Goal: Task Accomplishment & Management: Manage account settings

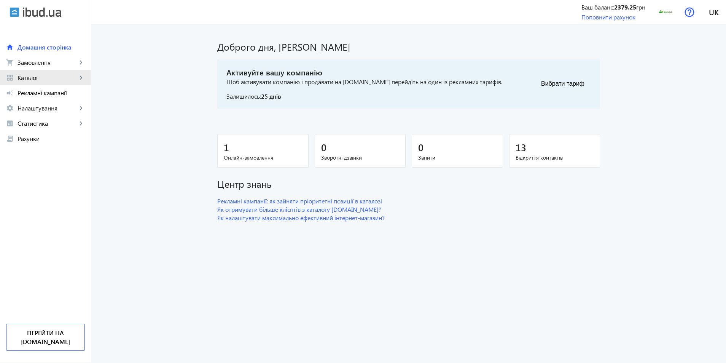
click at [46, 77] on span "Каталог" at bounding box center [48, 78] width 60 height 8
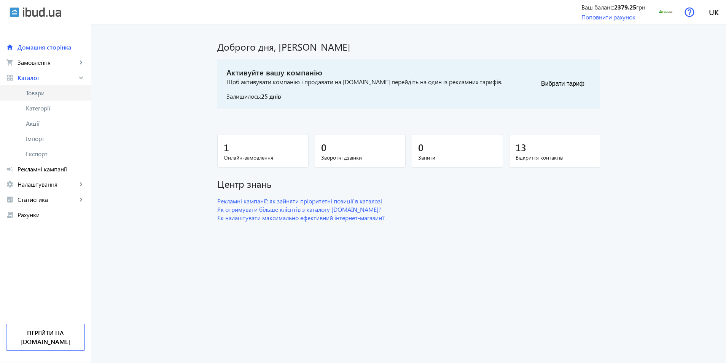
click at [38, 94] on span "Товари" at bounding box center [55, 93] width 59 height 8
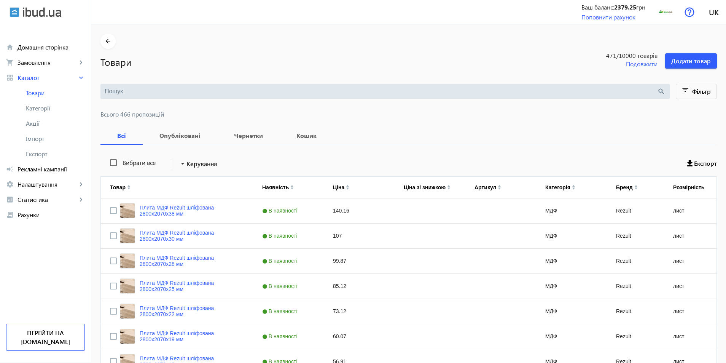
click at [140, 88] on input "search" at bounding box center [381, 91] width 553 height 8
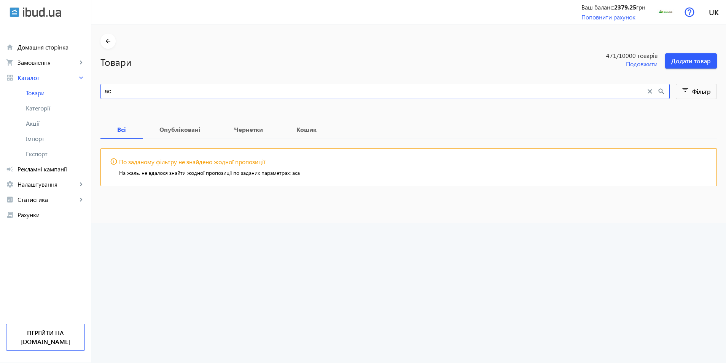
type input "a"
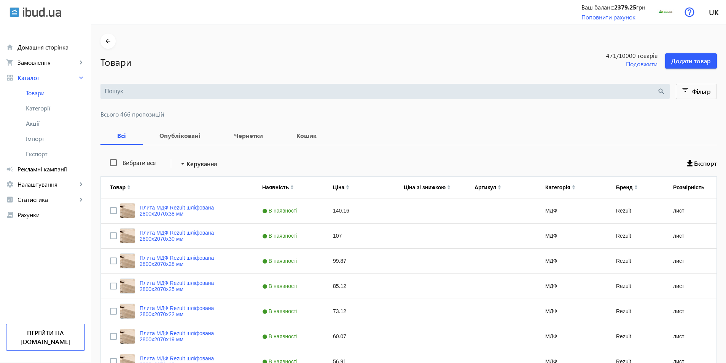
click at [140, 88] on input "search" at bounding box center [381, 91] width 553 height 8
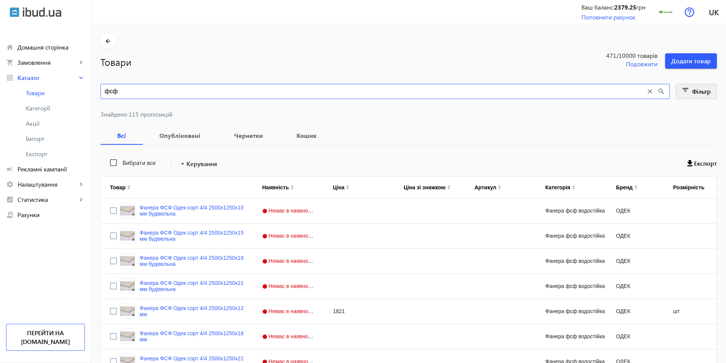
type input "фсф"
click at [695, 93] on span "Фільтр" at bounding box center [702, 91] width 19 height 8
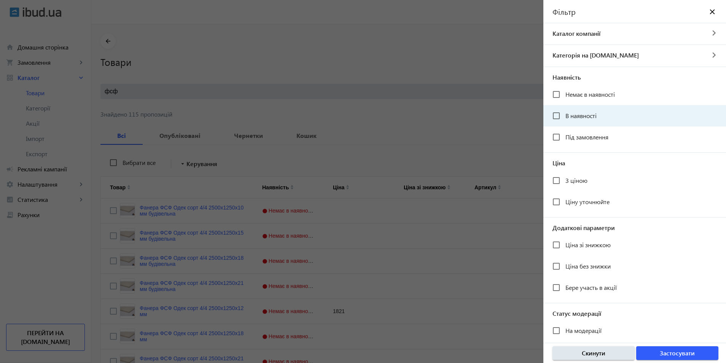
click at [580, 118] on span "В наявності" at bounding box center [581, 116] width 31 height 8
click at [564, 118] on input "В наявності" at bounding box center [556, 115] width 15 height 15
checkbox input "true"
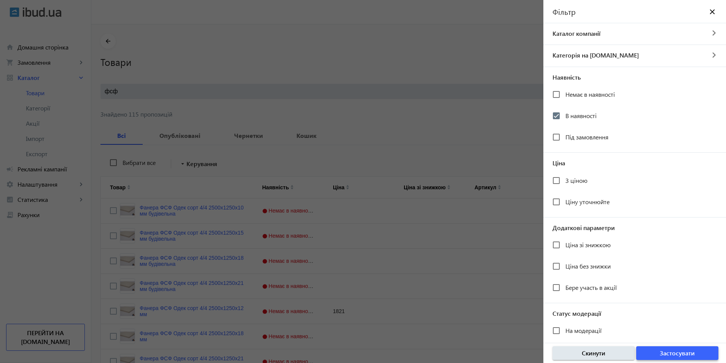
click at [665, 354] on span "Застосувати" at bounding box center [677, 353] width 35 height 8
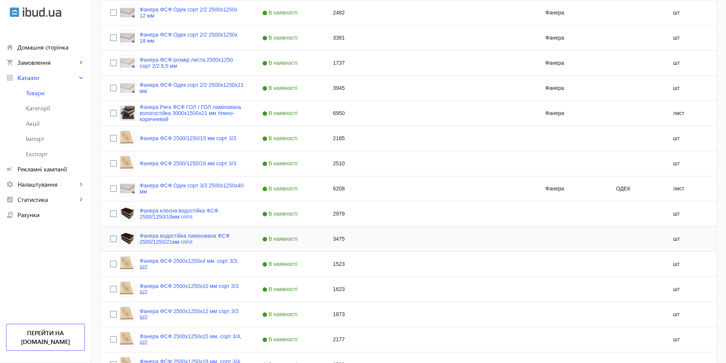
scroll to position [678, 0]
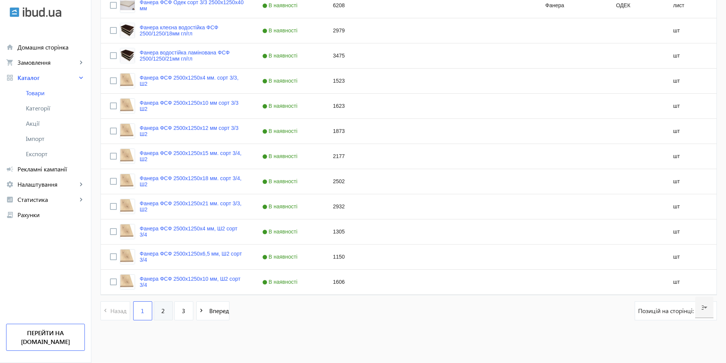
click at [154, 311] on link "2" at bounding box center [163, 310] width 19 height 19
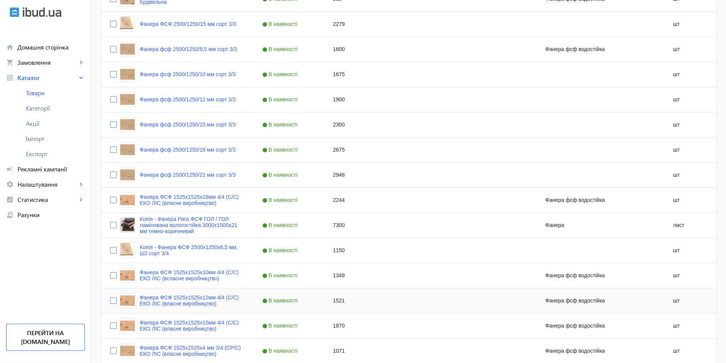
scroll to position [678, 0]
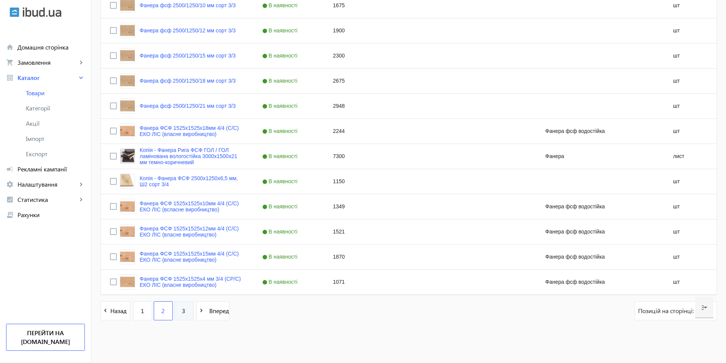
click at [177, 310] on link "3" at bounding box center [183, 310] width 19 height 19
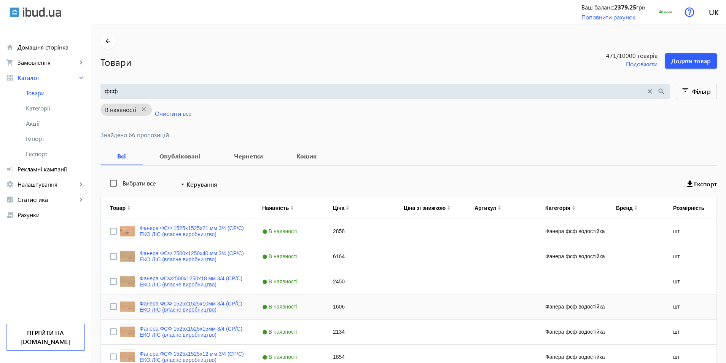
scroll to position [75, 0]
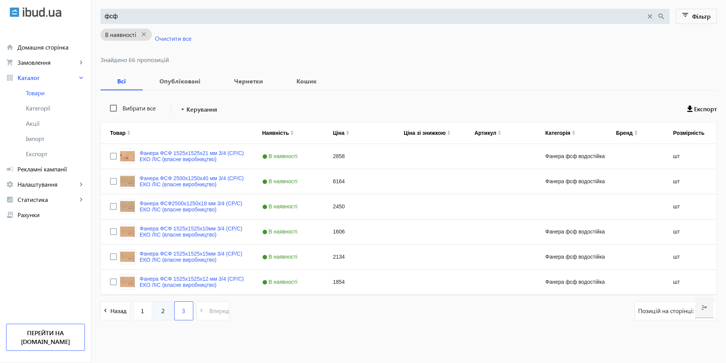
click at [161, 311] on link "2" at bounding box center [163, 310] width 19 height 19
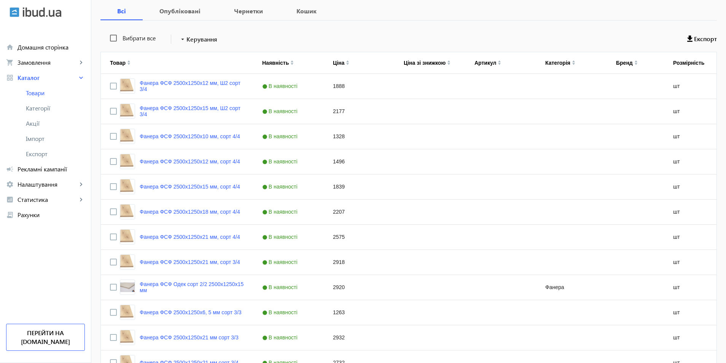
scroll to position [26, 0]
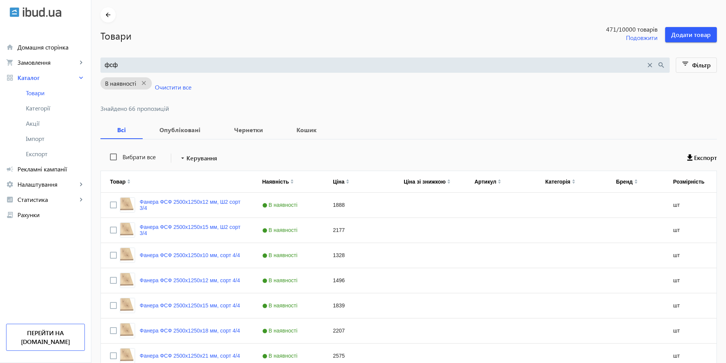
click at [148, 65] on input "фсф" at bounding box center [375, 65] width 541 height 8
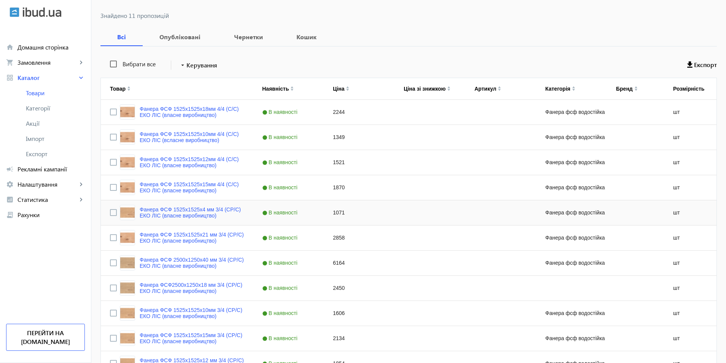
scroll to position [168, 0]
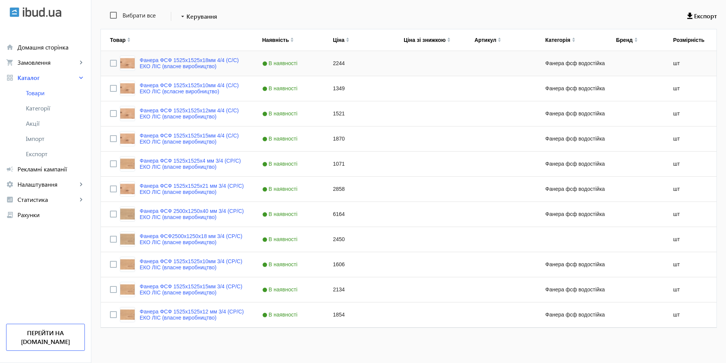
type input "фсф власне 4/4"
click at [110, 63] on input "Press Space to toggle row selection (unchecked)" at bounding box center [113, 63] width 7 height 7
checkbox input "true"
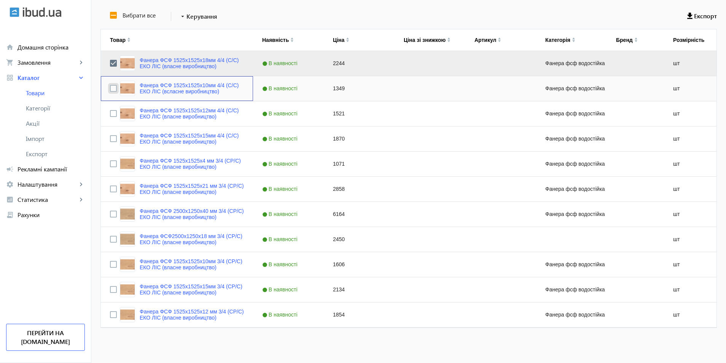
click at [110, 88] on input "Press Space to toggle row selection (unchecked)" at bounding box center [113, 88] width 7 height 7
checkbox input "true"
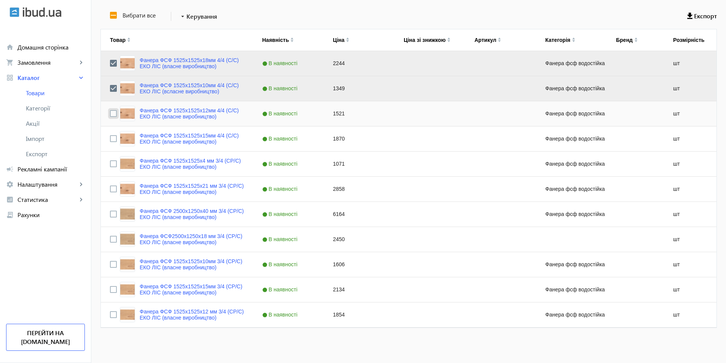
click at [110, 113] on input "Press Space to toggle row selection (unchecked)" at bounding box center [113, 113] width 7 height 7
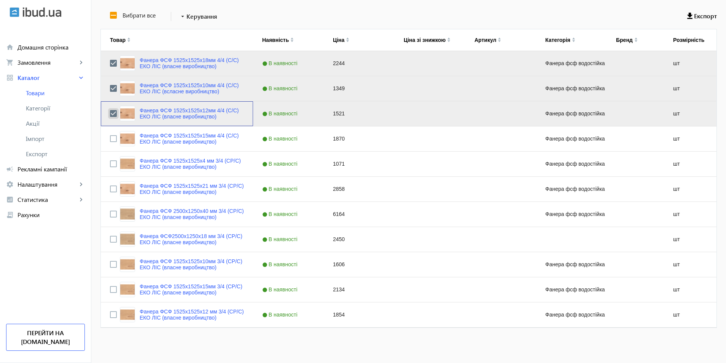
click at [110, 113] on input "Press Space to toggle row selection (checked)" at bounding box center [113, 113] width 7 height 7
checkbox input "false"
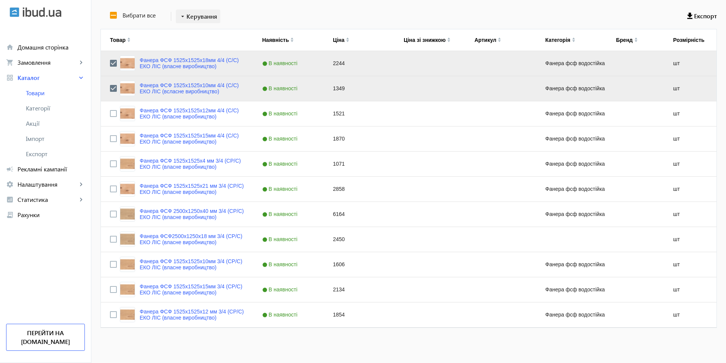
click at [195, 15] on span "Керування" at bounding box center [202, 16] width 31 height 9
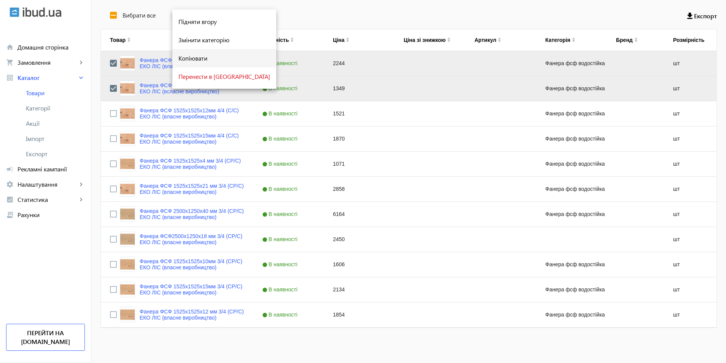
click at [190, 55] on span "Копіювати" at bounding box center [225, 58] width 92 height 6
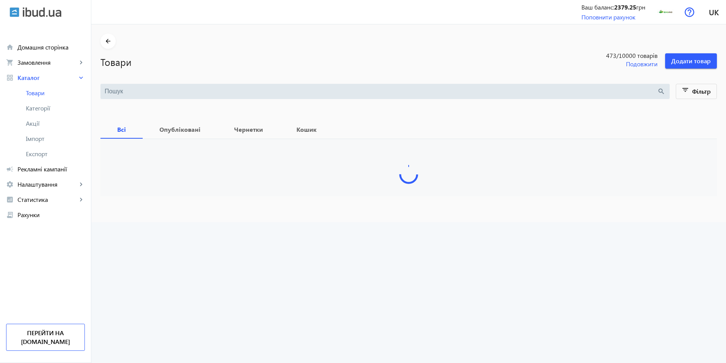
type input "фсф власне 4/4"
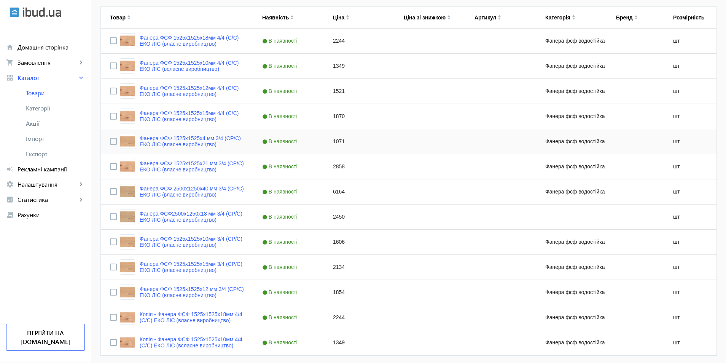
scroll to position [218, 0]
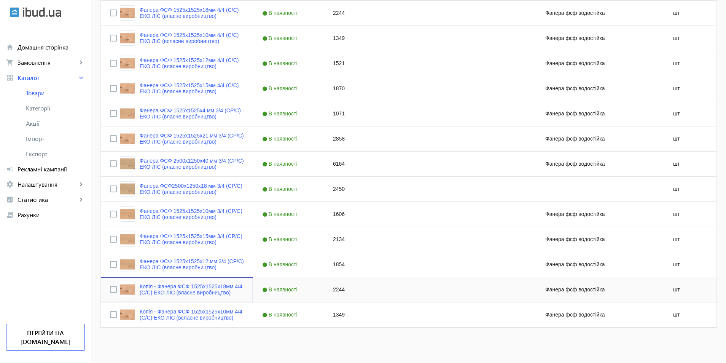
click at [159, 291] on link "Копія - Фанера ФСФ 1525x1525x18мм 4/4 (C/C) ЕКО ЛІС (власне виробництво)" at bounding box center [192, 289] width 104 height 12
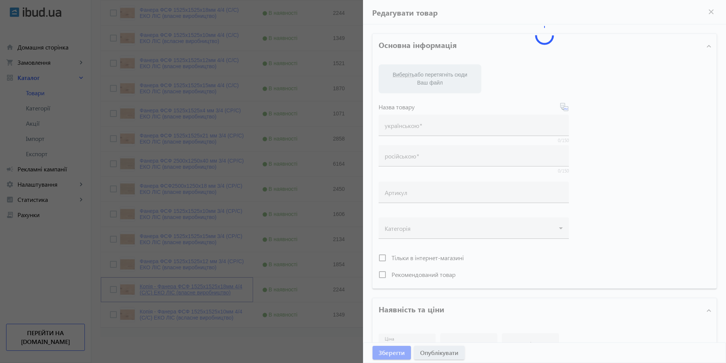
type input "Копія - Фанера ФСФ 1525x1525x18мм 4/4 (C/C) ЕКО ЛІС (власне виробництво)"
type input "Копия - Фанера ФСФ 1525x1525x18мм 4/4 (C/C) ЕКО ЛІС (власне виробництво)"
type input "2244"
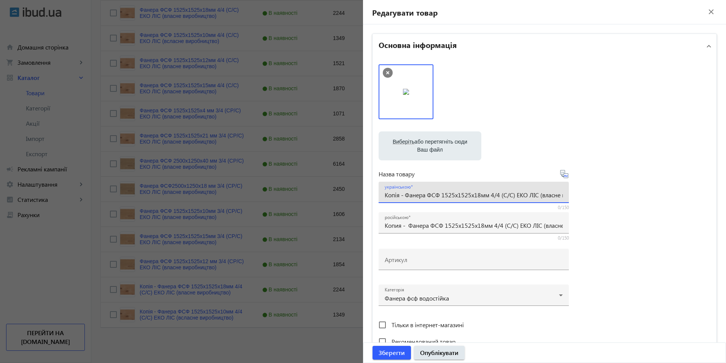
drag, startPoint x: 404, startPoint y: 196, endPoint x: 360, endPoint y: 195, distance: 43.8
click at [360, 195] on mat-sidenav-container "arrow_back Товари 473 /10000 товарів Подовжити Додати товар фсф власне 4/4 sear…" at bounding box center [408, 84] width 635 height 557
click at [459, 196] on input "Фанера ФСФ 1525x1525x18мм 4/4 (C/C) ЕКО ЛІС (власне виробництво)" at bounding box center [474, 195] width 178 height 8
type input "Фанера ФСФ 1525x1525x6,5мм 4/4 (C/C) ЕКО ЛІС (власне виробництво)"
click at [481, 224] on input "Копия - Фанера ФСФ 1525x1525x18мм 4/4 (C/C) ЕКО ЛІС (власне виробництво)" at bounding box center [474, 225] width 178 height 8
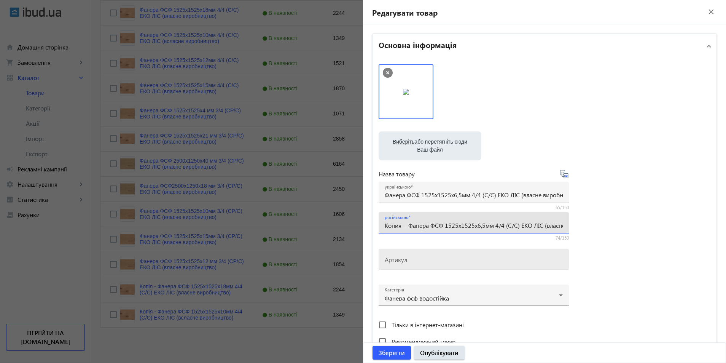
scroll to position [157, 0]
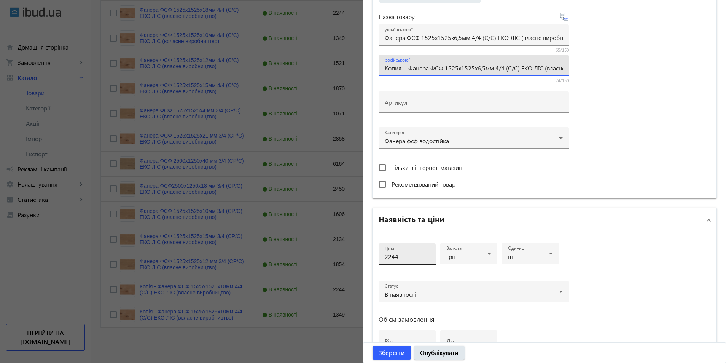
type input "Копия - Фанера ФСФ 1525x1525x6,5мм 4/4 (C/C) ЕКО ЛІС (власне виробництво)"
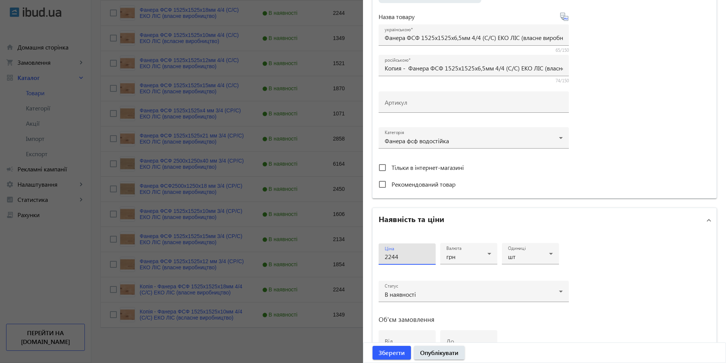
drag, startPoint x: 404, startPoint y: 255, endPoint x: 335, endPoint y: 252, distance: 69.3
click at [335, 252] on mat-sidenav-container "arrow_back Товари 473 /10000 товарів Подовжити Додати товар фсф власне 4/4 sear…" at bounding box center [408, 84] width 635 height 557
type input "1010"
click at [382, 350] on span "Зберегти" at bounding box center [392, 352] width 26 height 8
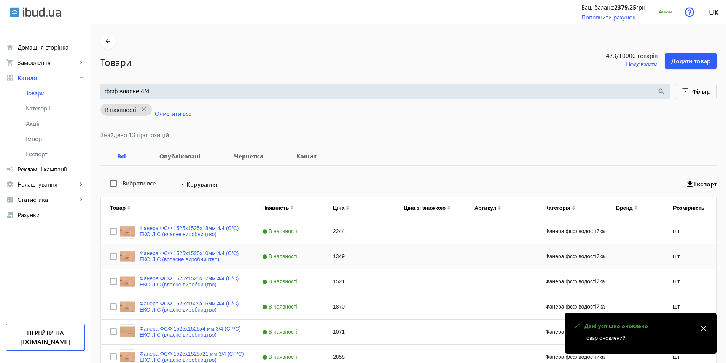
scroll to position [218, 0]
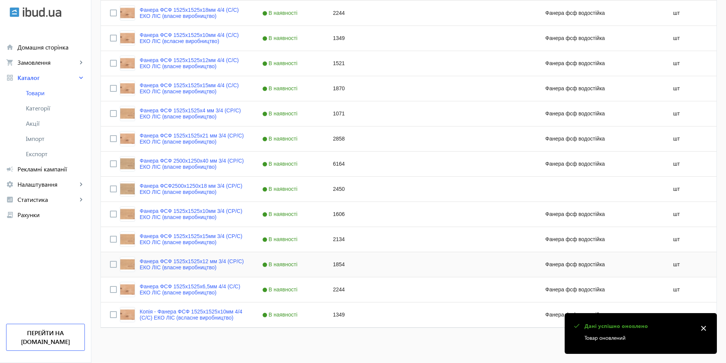
click at [337, 286] on div "2244" at bounding box center [359, 289] width 71 height 25
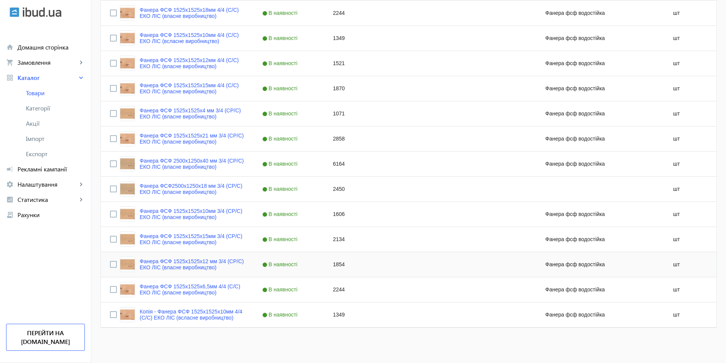
click at [337, 286] on div "2244" at bounding box center [359, 289] width 71 height 25
click at [200, 312] on link "Копія - Фанера ФСФ 1525x1525x10мм 4/4 (C/C) ЕКО ЛІС (всласне виробництво)" at bounding box center [192, 314] width 104 height 12
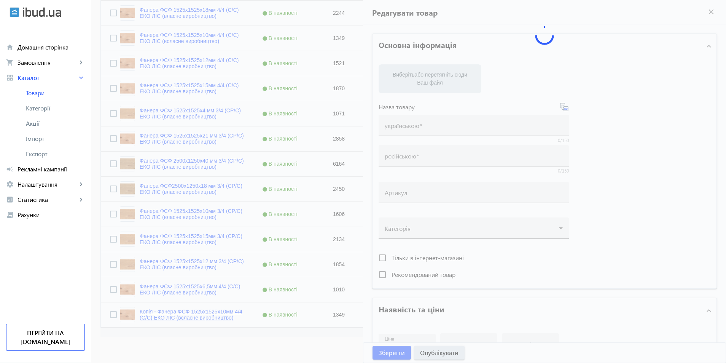
click at [200, 312] on div at bounding box center [363, 181] width 726 height 363
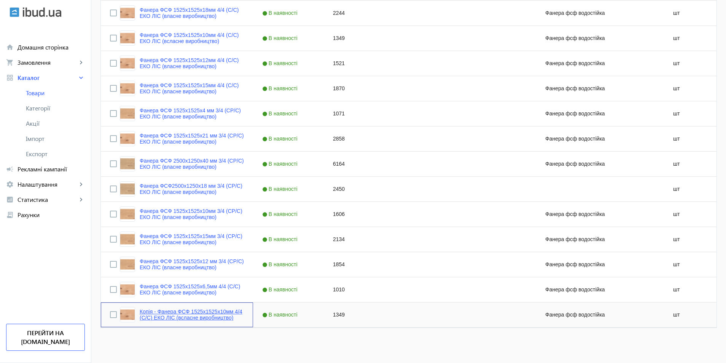
click at [174, 316] on link "Копія - Фанера ФСФ 1525x1525x10мм 4/4 (C/C) ЕКО ЛІС (всласне виробництво)" at bounding box center [192, 314] width 104 height 12
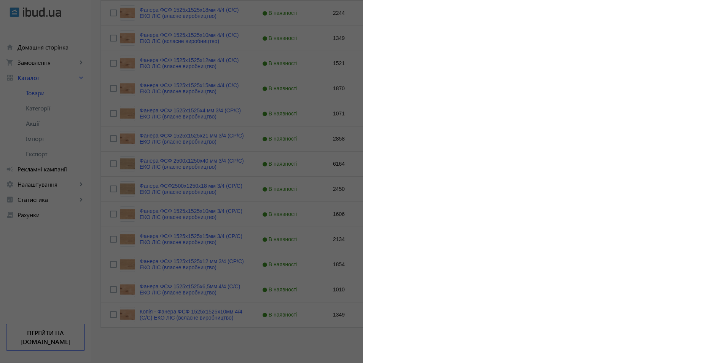
click at [208, 315] on div at bounding box center [363, 181] width 726 height 363
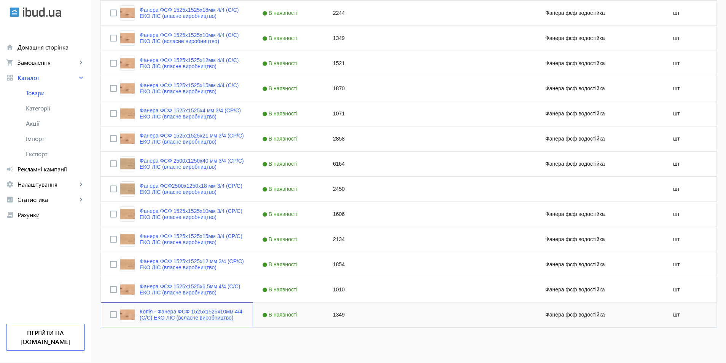
click at [200, 314] on link "Копія - Фанера ФСФ 1525x1525x10мм 4/4 (C/C) ЕКО ЛІС (всласне виробництво)" at bounding box center [192, 314] width 104 height 12
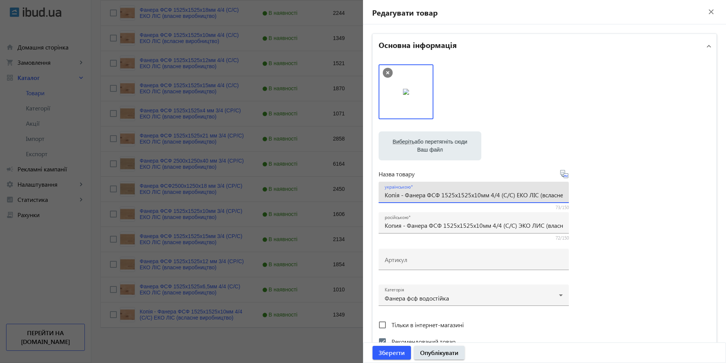
drag, startPoint x: 403, startPoint y: 194, endPoint x: 370, endPoint y: 204, distance: 34.9
click at [365, 200] on div "Основна інформація Виберіть або перетягніть сюди Ваш файл 1713568c00500bed8b898…" at bounding box center [544, 329] width 363 height 611
type input "Фанера ФСФ 1525x1525x10мм 4/4 (C/C) ЕКО ЛІС (всласне виробництво)"
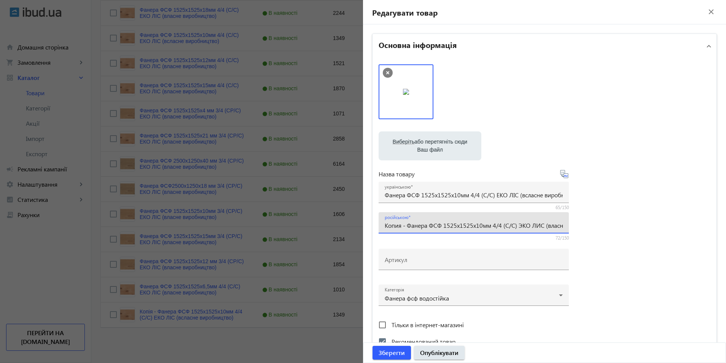
drag, startPoint x: 406, startPoint y: 227, endPoint x: 364, endPoint y: 225, distance: 41.5
click at [364, 225] on div "Основна інформація Виберіть або перетягніть сюди Ваш файл 1713568c00500bed8b898…" at bounding box center [544, 329] width 363 height 611
type input "Фанера ФСФ 1525x1525x10мм 4/4 (C/C) ЭКО ЛИС (власне виробництво)"
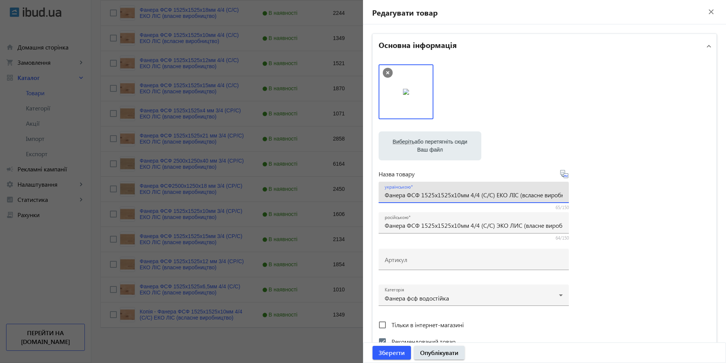
click at [457, 195] on input "Фанера ФСФ 1525x1525x10мм 4/4 (C/C) ЕКО ЛІС (всласне виробництво)" at bounding box center [474, 195] width 178 height 8
type input "Фанера ФСФ 1525x1525x24мм 4/4 (C/C) ЕКО ЛІС (всласне виробництво)"
click at [456, 227] on input "Фанера ФСФ 1525x1525x10мм 4/4 (C/C) ЭКО ЛИС (власне виробництво)" at bounding box center [474, 225] width 178 height 8
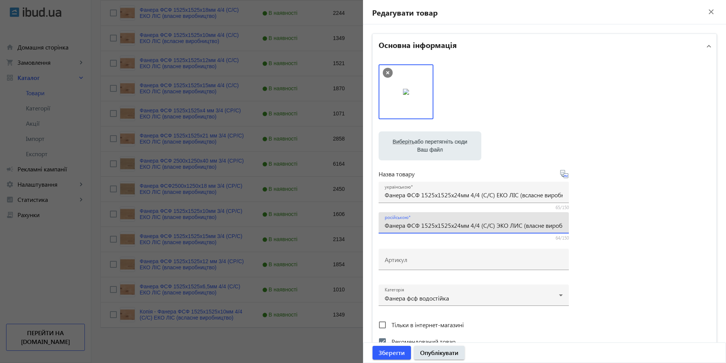
type input "Фанера ФСФ 1525x1525x24мм 4/4 (C/C) ЭКО ЛИС (власне виробництво)"
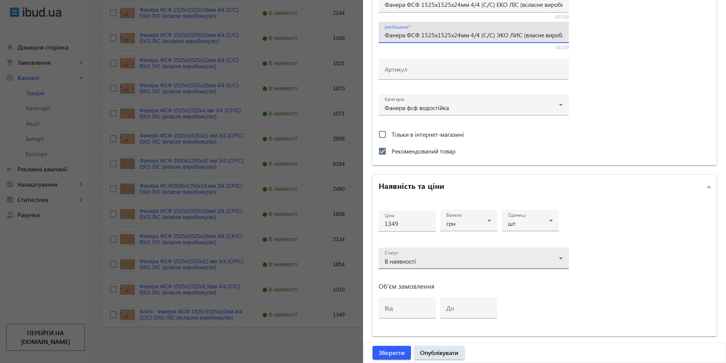
scroll to position [273, 0]
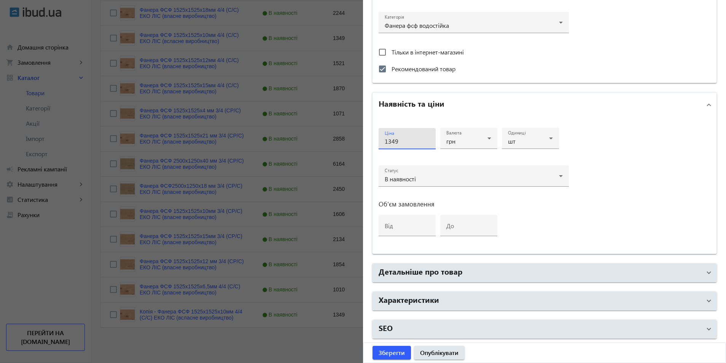
drag, startPoint x: 402, startPoint y: 143, endPoint x: 338, endPoint y: 156, distance: 65.3
click at [338, 156] on mat-sidenav-container "arrow_back Товари 473 /10000 товарів Подовжити Додати товар фсф власне 4/4 sear…" at bounding box center [408, 84] width 635 height 557
type input "2992"
click at [384, 352] on span "Зберегти" at bounding box center [392, 352] width 26 height 8
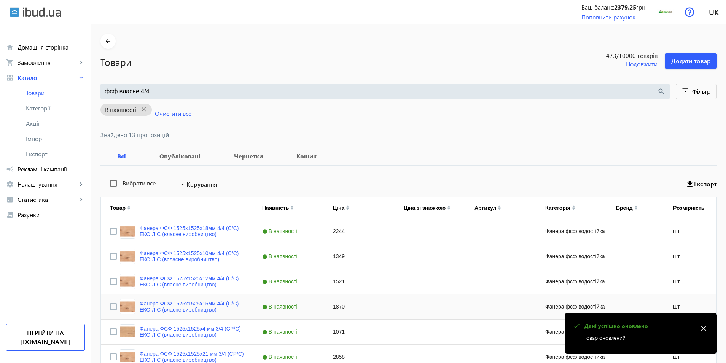
scroll to position [218, 0]
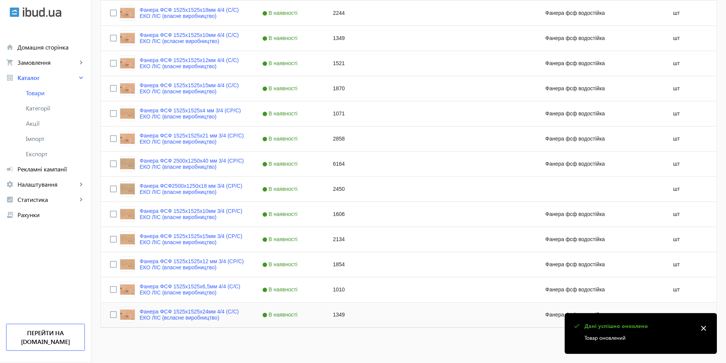
click at [333, 318] on div "1349" at bounding box center [359, 314] width 71 height 25
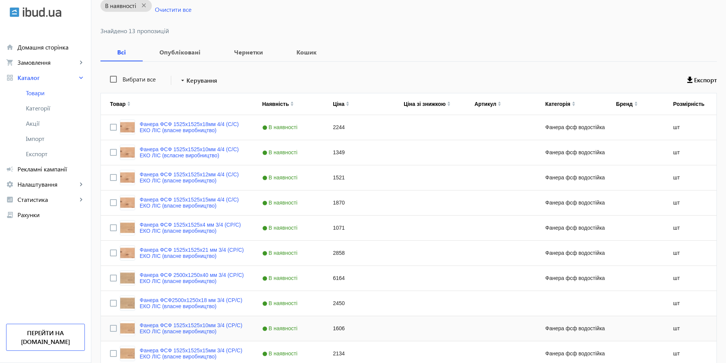
scroll to position [66, 0]
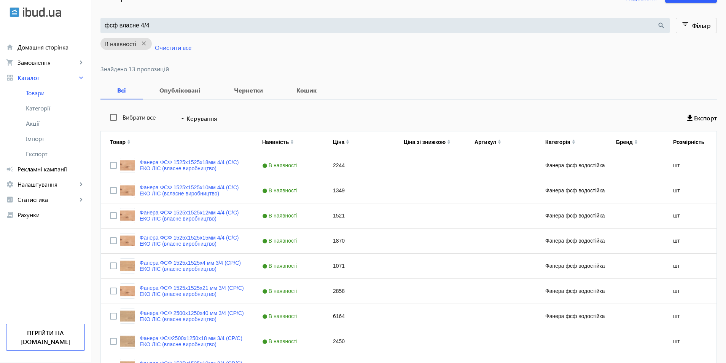
click at [163, 28] on input "фсф власне 4/4" at bounding box center [381, 25] width 553 height 8
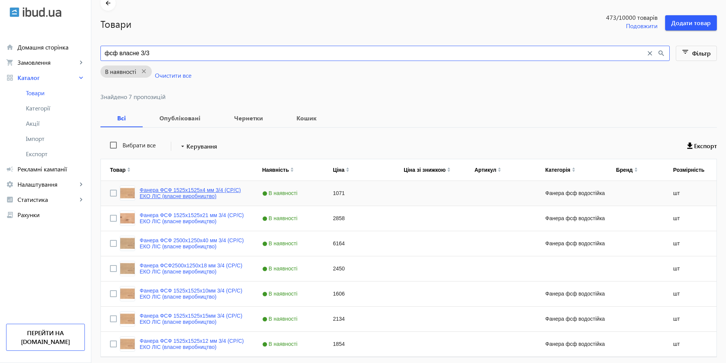
scroll to position [67, 0]
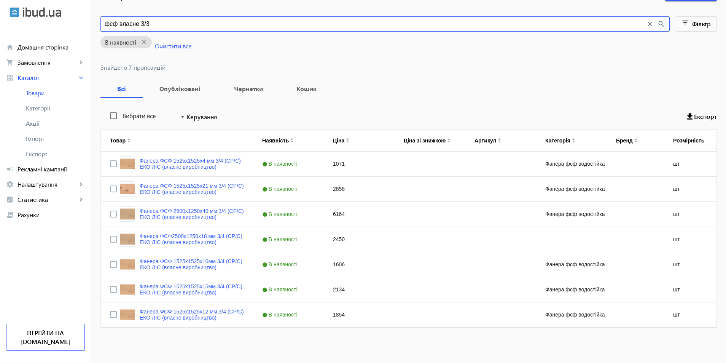
type input "фсф власне 3/3"
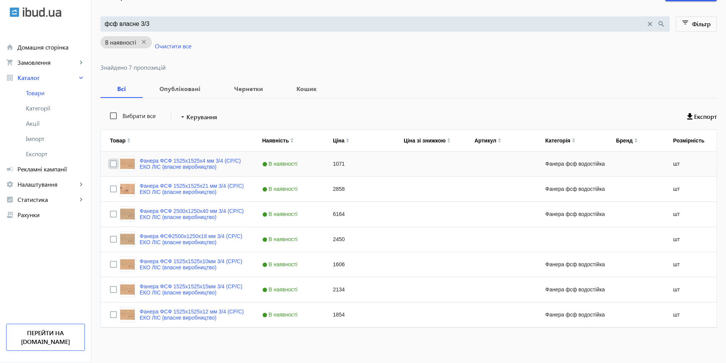
click at [110, 164] on input "Press Space to toggle row selection (unchecked)" at bounding box center [113, 163] width 7 height 7
checkbox input "true"
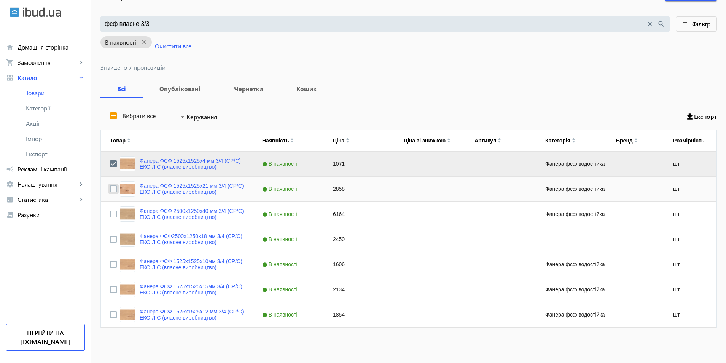
click at [110, 187] on input "Press Space to toggle row selection (unchecked)" at bounding box center [113, 188] width 7 height 7
checkbox input "true"
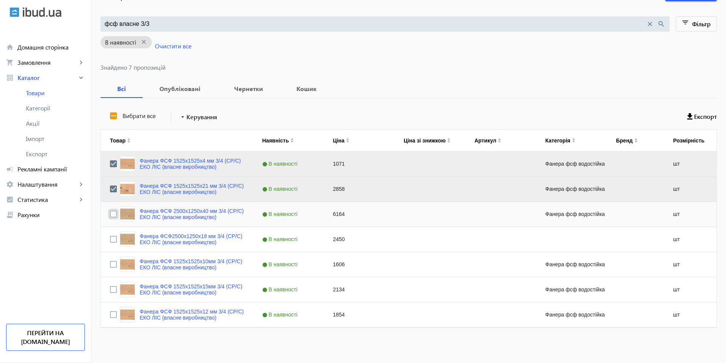
click at [110, 212] on input "Press Space to toggle row selection (unchecked)" at bounding box center [113, 214] width 7 height 7
checkbox input "true"
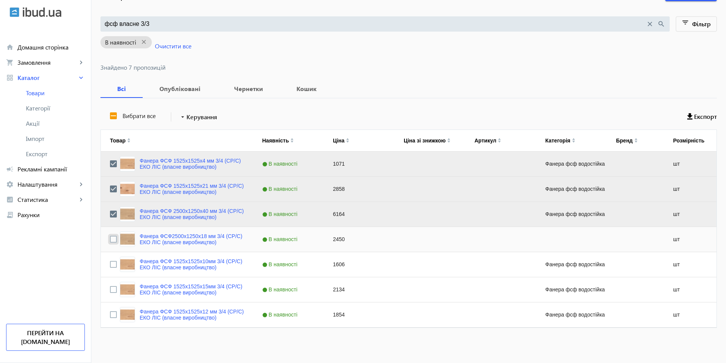
click at [110, 240] on input "Press Space to toggle row selection (unchecked)" at bounding box center [113, 239] width 7 height 7
checkbox input "true"
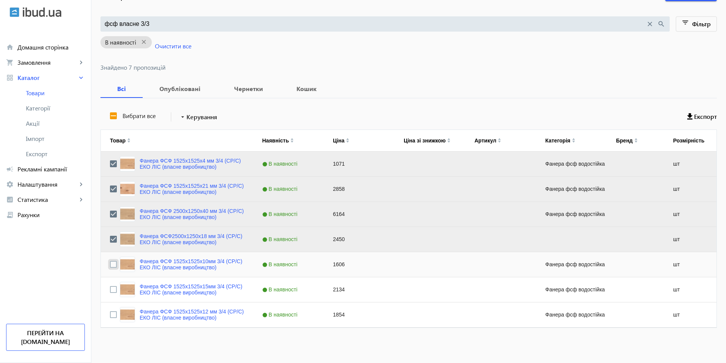
click at [110, 264] on input "Press Space to toggle row selection (unchecked)" at bounding box center [113, 264] width 7 height 7
checkbox input "true"
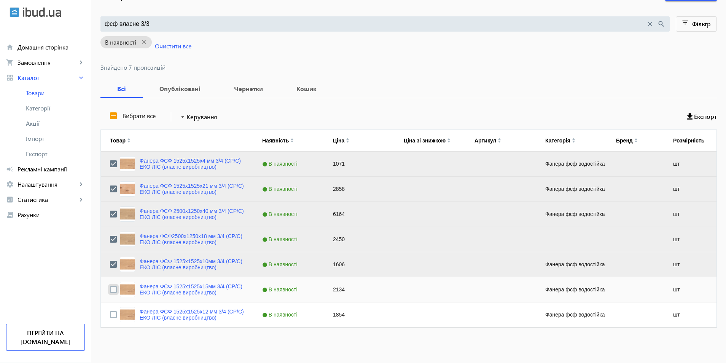
click at [111, 287] on input "Press Space to toggle row selection (unchecked)" at bounding box center [113, 289] width 7 height 7
checkbox input "true"
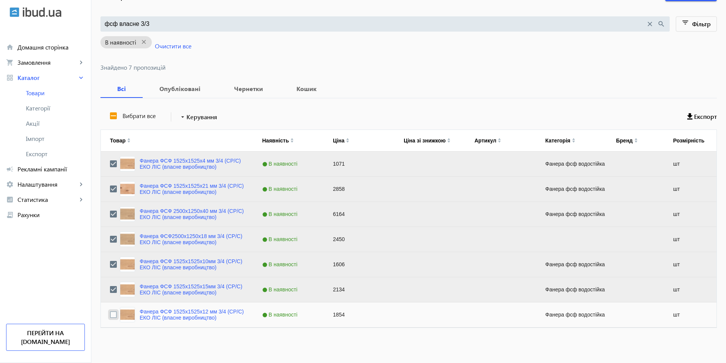
click at [110, 317] on input "Press Space to toggle row selection (unchecked)" at bounding box center [113, 314] width 7 height 7
checkbox input "true"
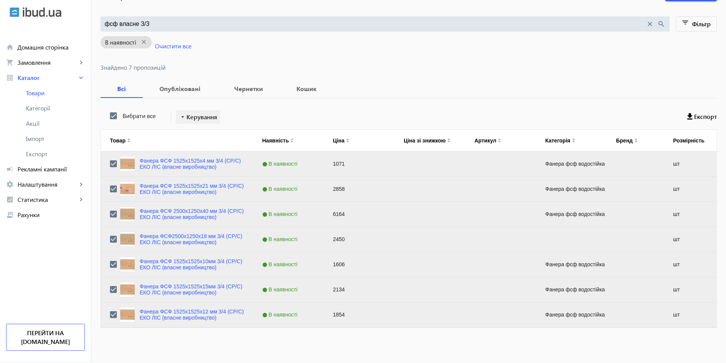
click at [191, 115] on span "Керування" at bounding box center [202, 116] width 31 height 9
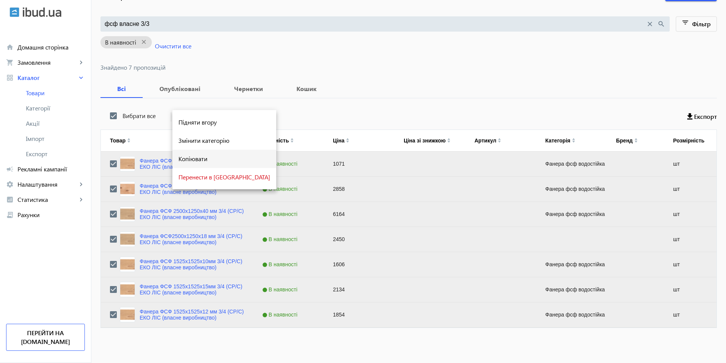
click at [192, 157] on span "Копіювати" at bounding box center [225, 159] width 92 height 6
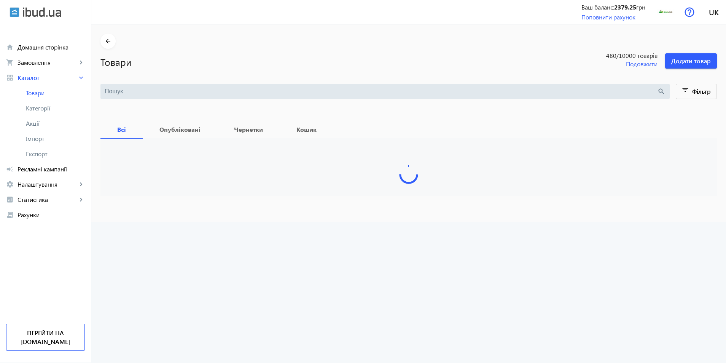
type input "фсф власне 3/3"
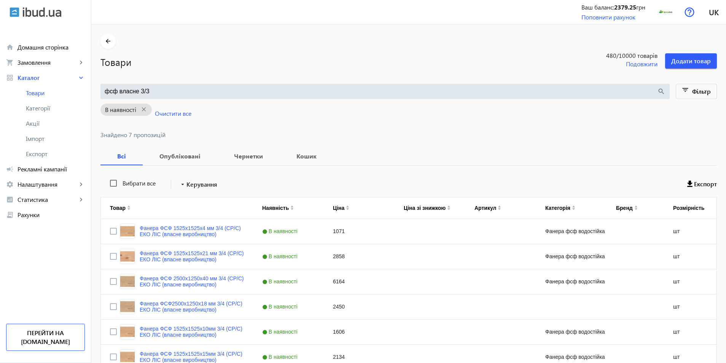
scroll to position [67, 0]
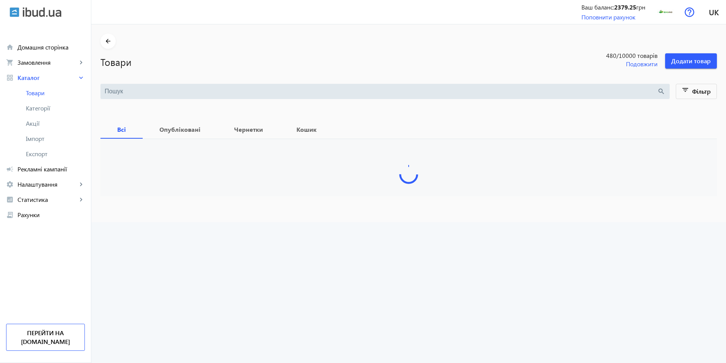
type input "фсф власне 3/3"
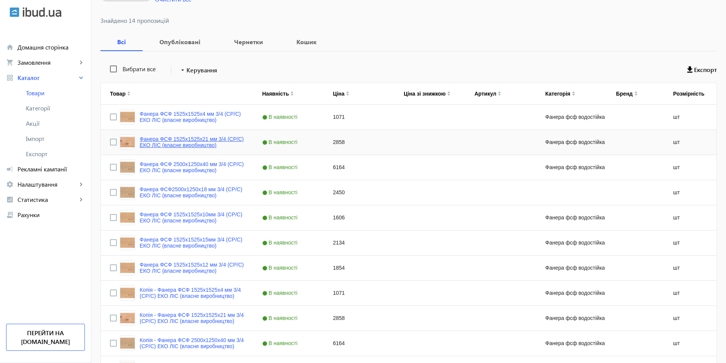
scroll to position [243, 0]
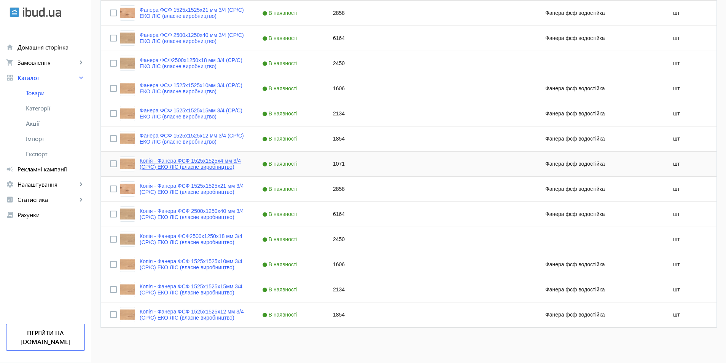
click at [161, 166] on link "Копія - Фанера ФСФ 1525x1525x4 мм 3/4 (CP/C) ЕКО ЛІС (власне виробництво)" at bounding box center [192, 164] width 104 height 12
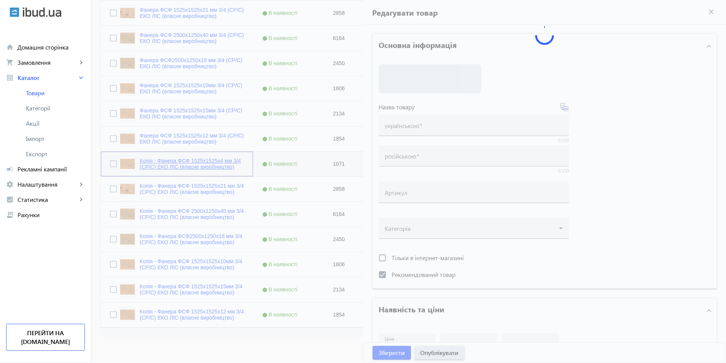
type input "Копія - Фанера ФСФ 1525x1525x4 мм 3/4 (CP/C) ЕКО ЛІС (власне виробництво)"
type input "Копия - Фанера ФСФ 1525x1525x4 мм 3/4 (CP/C) ЕКО ЛІС (власне виробництво)"
checkbox input "true"
type input "1071"
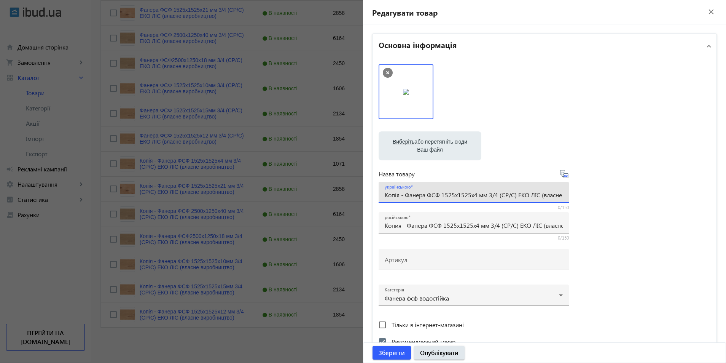
drag, startPoint x: 404, startPoint y: 196, endPoint x: 351, endPoint y: 196, distance: 53.7
click at [350, 195] on mat-sidenav-container "arrow_back Товари 480 /10000 товарів Подовжити Додати товар фсф власне 3/3 sear…" at bounding box center [408, 72] width 635 height 582
type input "Фанера ФСФ 1525x1525x4 мм 3/4 (CP/C) ЕКО ЛІС (власне виробництво)"
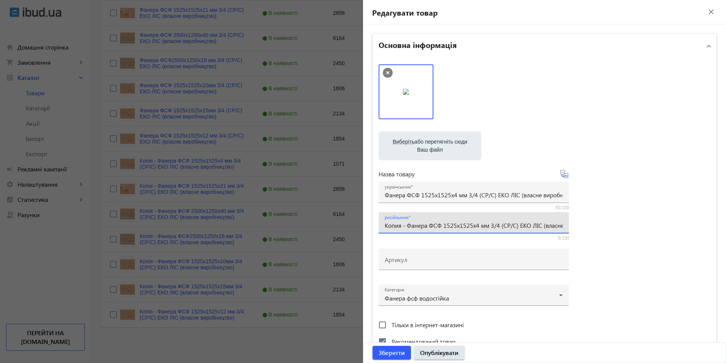
drag, startPoint x: 407, startPoint y: 225, endPoint x: 370, endPoint y: 225, distance: 36.6
click at [372, 225] on mat-expansion-panel "Основна інформація Виберіть або перетягніть сюди Ваш файл 1831268c007302db47560…" at bounding box center [544, 195] width 345 height 322
type input "Фанера ФСФ 1525x1525x4 мм 3/4 (CP/C) ЕКО ЛІС (власне виробництво)"
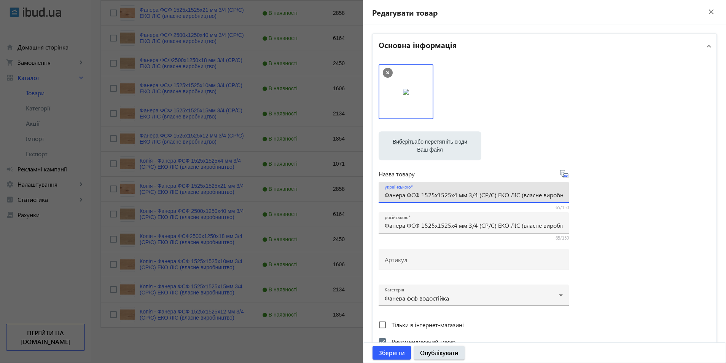
click at [469, 195] on input "Фанера ФСФ 1525x1525x4 мм 3/4 (CP/C) ЕКО ЛІС (власне виробництво)" at bounding box center [474, 195] width 178 height 8
type input "Фанера ФСФ 1525x1525x4 мм 3/3 (CP/C) ЕКО ЛІС (власне виробництво)"
click at [475, 228] on input "Фанера ФСФ 1525x1525x4 мм 3/4 (CP/C) ЕКО ЛІС (власне виробництво)" at bounding box center [474, 225] width 178 height 8
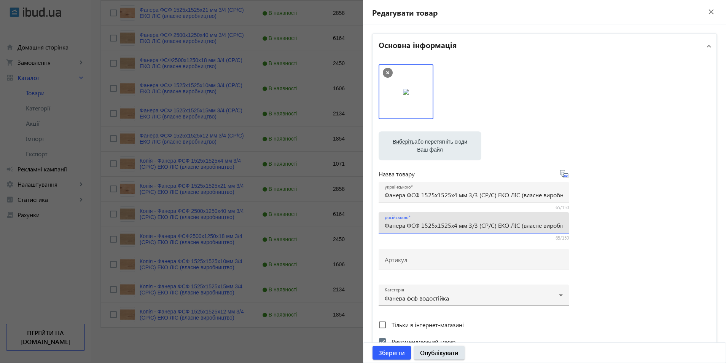
type input "Фанера ФСФ 1525x1525x4 мм 3/3 (CP/C) ЕКО ЛІС (власне виробництво)"
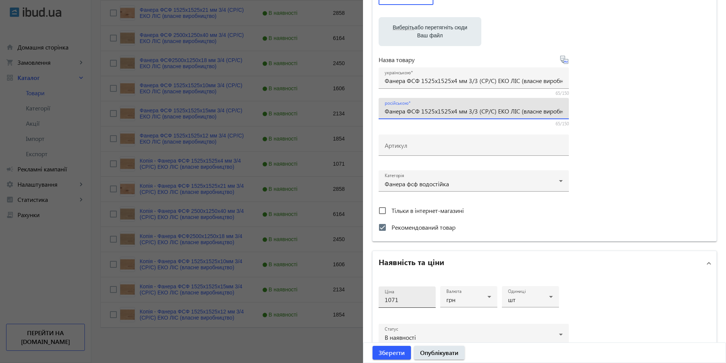
scroll to position [190, 0]
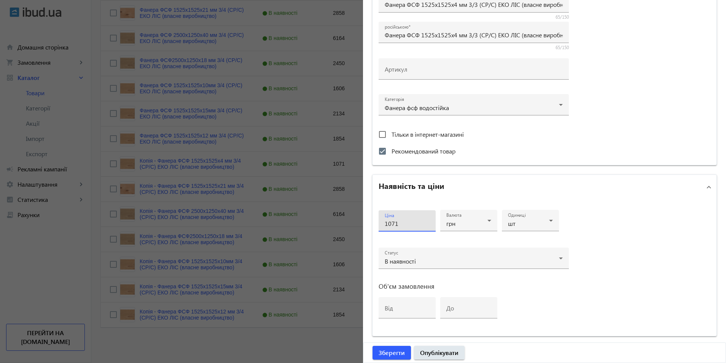
drag, startPoint x: 345, startPoint y: 228, endPoint x: 48, endPoint y: 271, distance: 299.2
click at [326, 230] on mat-sidenav-container "arrow_back Товари 480 /10000 товарів Подовжити Додати товар фсф власне 3/3 sear…" at bounding box center [408, 72] width 635 height 582
type input "1169"
click at [397, 351] on span "Зберегти" at bounding box center [392, 352] width 26 height 8
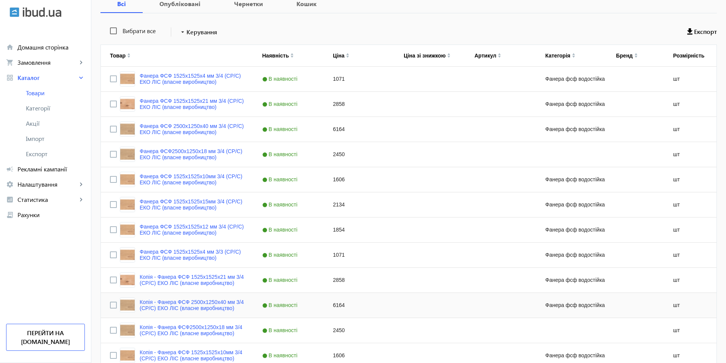
scroll to position [243, 0]
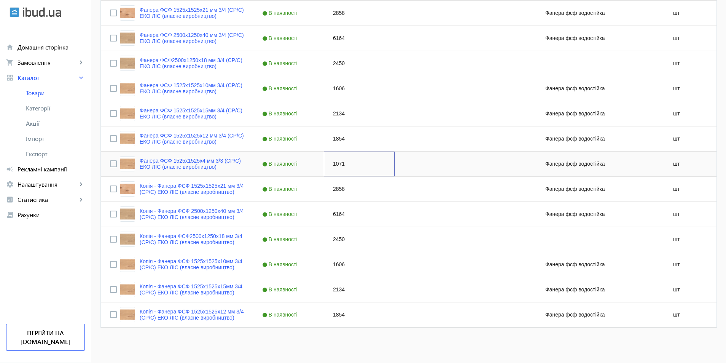
click at [338, 166] on div "1071" at bounding box center [359, 164] width 71 height 25
click at [222, 315] on link "Копія - Фанера ФСФ 1525x1525x12 мм 3/4 (CP/C) ЕКО ЛІС (власне виробництво)" at bounding box center [192, 314] width 104 height 12
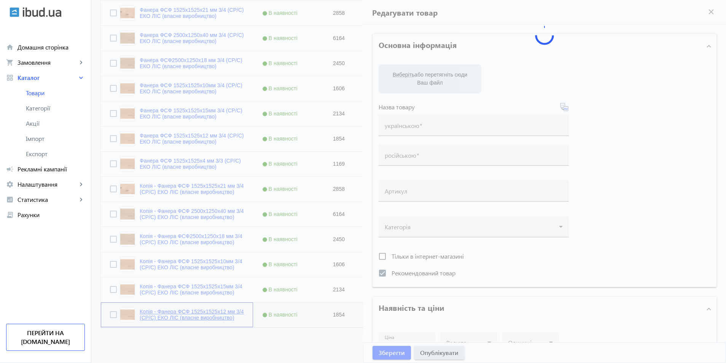
type input "Копія - Фанера ФСФ 1525x1525x12 мм 3/4 (CP/C) ЕКО ЛІС (власне виробництво)"
type input "Копия - Фанера ФСФ 1525x1525x12 мм 3/4 (CP/C) ЕКО ЛІС (власне виробництво)"
checkbox input "true"
type input "1854"
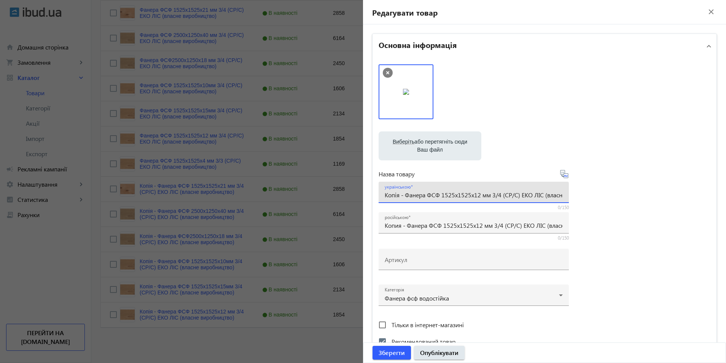
drag, startPoint x: 404, startPoint y: 192, endPoint x: 327, endPoint y: 199, distance: 77.2
click at [333, 198] on mat-sidenav-container "arrow_back Товари 480 /10000 товарів Подовжити Додати товар фсф власне 3/3 sear…" at bounding box center [408, 72] width 635 height 582
type input "Фанера ФСФ 1525x1525x12 мм 3/4 (CP/C) ЕКО ЛІС (власне виробництво)"
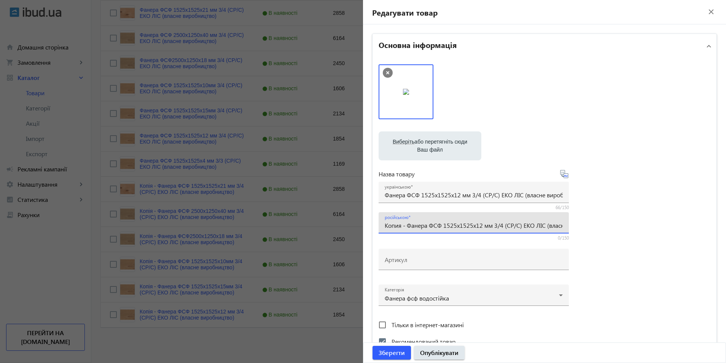
drag, startPoint x: 405, startPoint y: 227, endPoint x: 368, endPoint y: 224, distance: 37.0
click at [369, 225] on div "Основна інформація Виберіть або перетягніть сюди Ваш файл 2031968c00730e4063506…" at bounding box center [544, 329] width 363 height 611
type input "Фанера ФСФ 1525x1525x12 мм 3/4 (CP/C) ЕКО ЛІС (власне виробництво)"
drag, startPoint x: 457, startPoint y: 193, endPoint x: 426, endPoint y: 245, distance: 60.1
click at [458, 195] on input "Фанера ФСФ 1525x1525x12 мм 3/4 (CP/C) ЕКО ЛІС (власне виробництво)" at bounding box center [474, 195] width 178 height 8
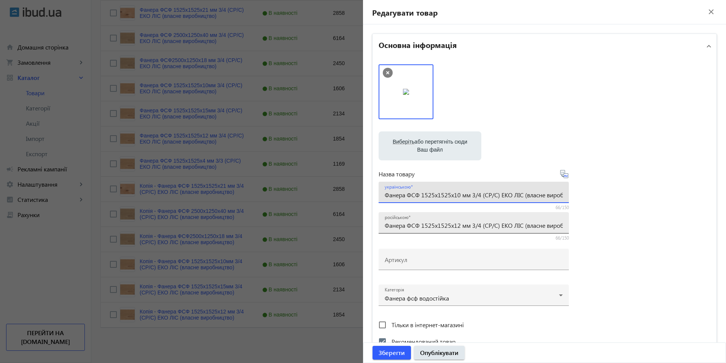
type input "Фанера ФСФ 1525x1525x10 мм 3/4 (CP/C) ЕКО ЛІС (власне виробництво)"
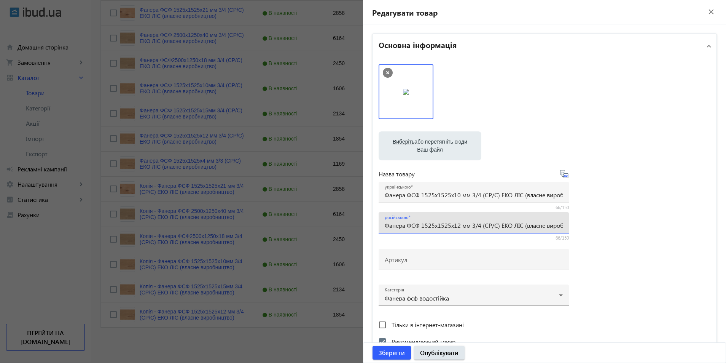
click at [457, 227] on input "Фанера ФСФ 1525x1525x12 мм 3/4 (CP/C) ЕКО ЛІС (власне виробництво)" at bounding box center [474, 225] width 178 height 8
type input "Фанера ФСФ 1525x1525x10 мм 3/4 (CP/C) ЕКО ЛІС (власне виробництво)"
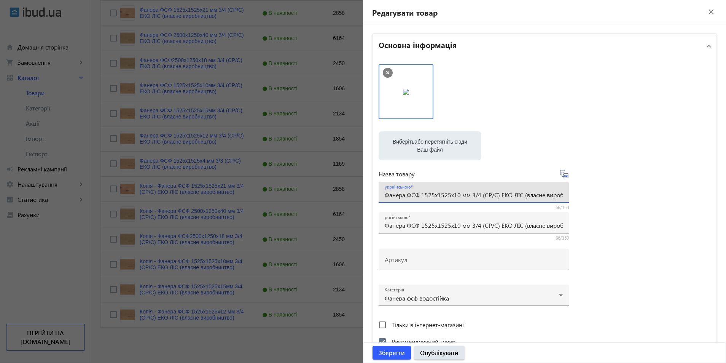
drag, startPoint x: 477, startPoint y: 194, endPoint x: 463, endPoint y: 212, distance: 23.0
click at [478, 195] on input "Фанера ФСФ 1525x1525x10 мм 3/4 (CP/C) ЕКО ЛІС (власне виробництво)" at bounding box center [474, 195] width 178 height 8
type input "Фанера ФСФ 1525x1525x10 мм 3/3 (CP/C) ЕКО ЛІС (власне виробництво)"
click at [478, 225] on input "Фанера ФСФ 1525x1525x10 мм 3/4 (CP/C) ЕКО ЛІС (власне виробництво)" at bounding box center [474, 225] width 178 height 8
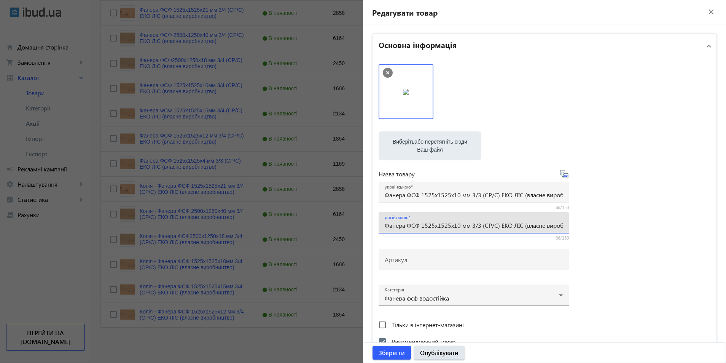
click at [495, 227] on input "Фанера ФСФ 1525x1525x10 мм 3/3 (CP/C) ЕКО ЛІС (власне виробництво)" at bounding box center [474, 225] width 178 height 8
type input "Фанера ФСФ 1525x1525x10 мм 3/3 (CP/CР) ЕКО ЛІС (власне виробництво)"
click at [495, 193] on input "Фанера ФСФ 1525x1525x10 мм 3/3 (CP/C) ЕКО ЛІС (власне виробництво)" at bounding box center [474, 195] width 178 height 8
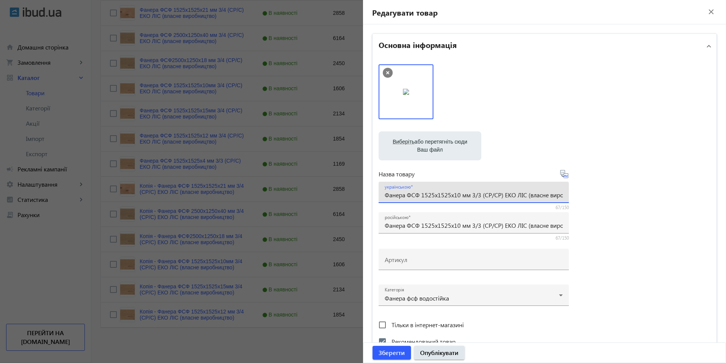
type input "Фанера ФСФ 1525x1525x10 мм 3/3 (CP/CР) ЕКО ЛІС (власне виробництво)"
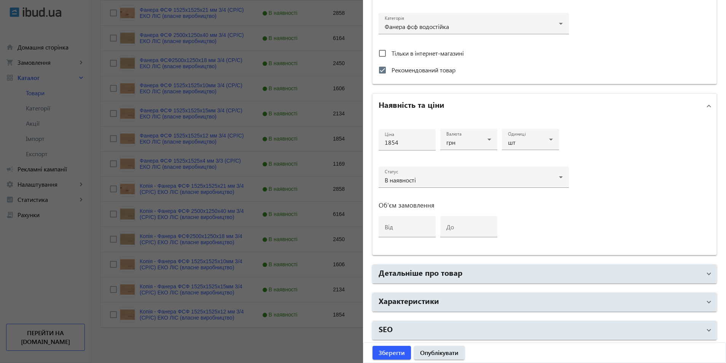
scroll to position [273, 0]
drag, startPoint x: 399, startPoint y: 144, endPoint x: 351, endPoint y: 153, distance: 48.5
click at [351, 153] on mat-sidenav-container "arrow_back Товари 480 /10000 товарів Подовжити Додати товар фсф власне 3/3 sear…" at bounding box center [408, 72] width 635 height 582
type input "1655"
click at [398, 349] on span "Зберегти" at bounding box center [392, 352] width 26 height 8
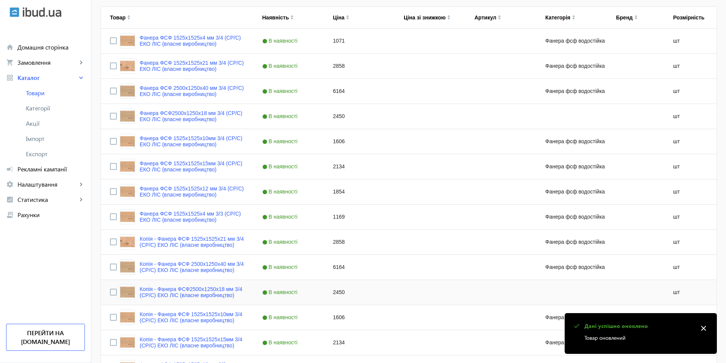
scroll to position [243, 0]
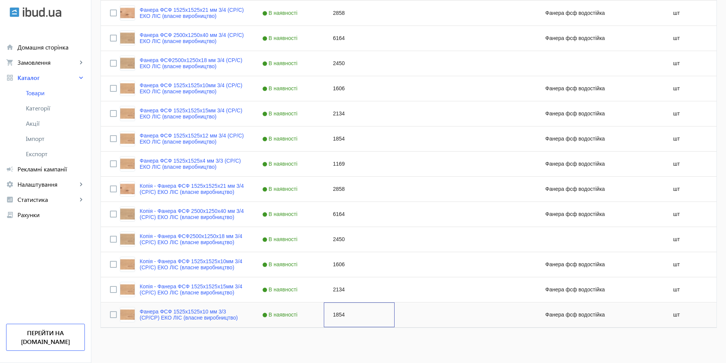
click at [333, 315] on div "1854" at bounding box center [359, 314] width 71 height 25
click at [220, 265] on link "Копія - Фанера ФСФ 1525x1525x10мм 3/4 (CP/C) ЕКО ЛІС (власне виробництво)" at bounding box center [192, 264] width 104 height 12
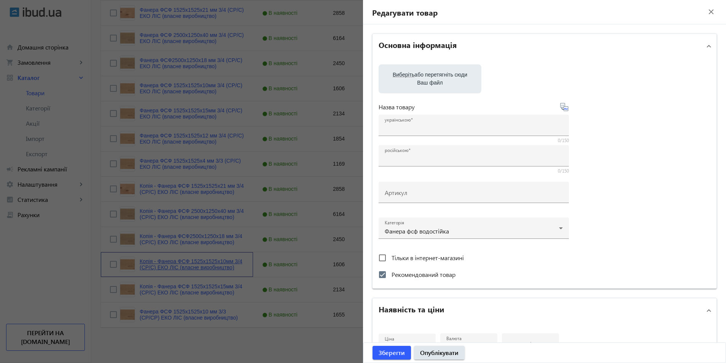
type input "Копія - Фанера ФСФ 1525x1525x10мм 3/4 (CP/C) ЕКО ЛІС (власне виробництво)"
type input "Копия - Фанера ФСФ 1525x1525x10мм 3/4 (CP/C) ЕКО ЛІС (власне виробництво)"
checkbox input "true"
type input "1606"
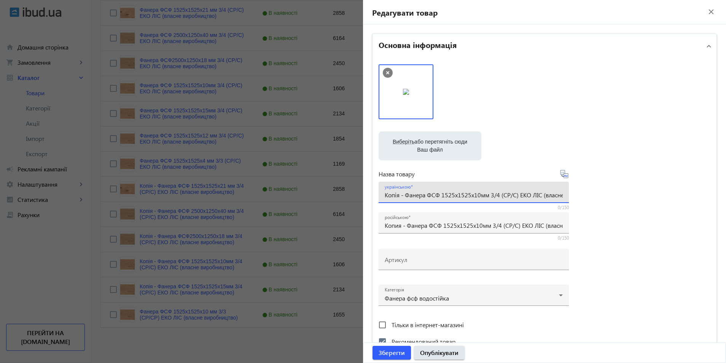
drag, startPoint x: 404, startPoint y: 196, endPoint x: 353, endPoint y: 198, distance: 50.7
click at [345, 196] on mat-sidenav-container "arrow_back Товари 480 /10000 товарів Подовжити Додати товар фсф власне 3/3 sear…" at bounding box center [408, 72] width 635 height 582
type input "Фанера ФСФ 1525x1525x10мм 3/4 (CP/C) ЕКО ЛІС (власне виробництво)"
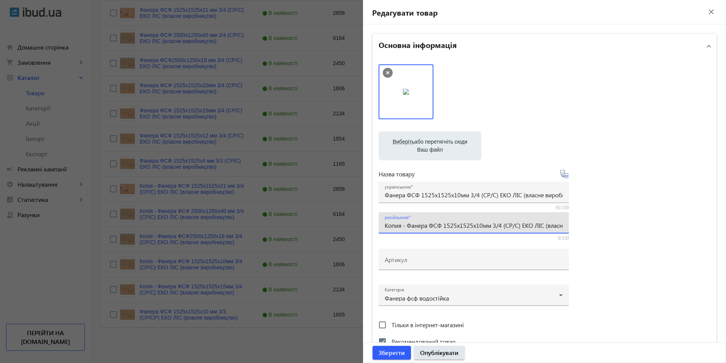
drag, startPoint x: 405, startPoint y: 225, endPoint x: 355, endPoint y: 222, distance: 50.0
click at [356, 222] on mat-sidenav-container "arrow_back Товари 480 /10000 товарів Подовжити Додати товар фсф власне 3/3 sear…" at bounding box center [408, 72] width 635 height 582
type input "Фанера ФСФ 1525x1525x10мм 3/4 (CP/C) ЕКО ЛІС (власне виробництво)"
click at [456, 195] on input "Фанера ФСФ 1525x1525x10мм 3/4 (CP/C) ЕКО ЛІС (власне виробництво)" at bounding box center [474, 195] width 178 height 8
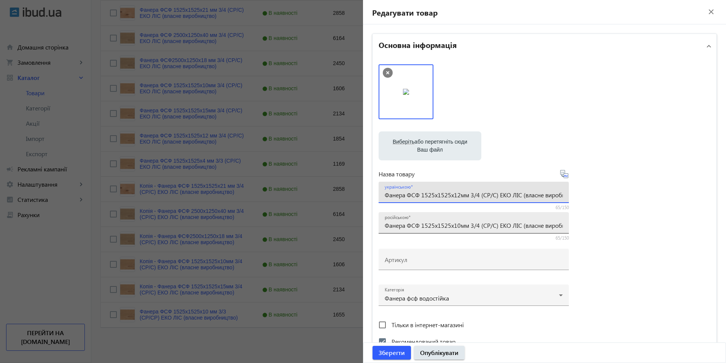
type input "Фанера ФСФ 1525x1525x12мм 3/4 (CP/C) ЕКО ЛІС (власне виробництво)"
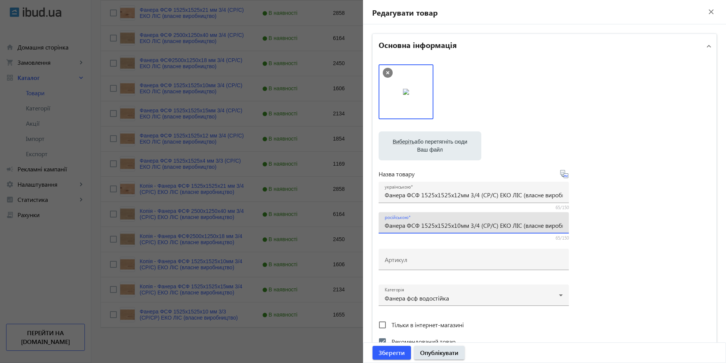
click at [457, 227] on input "Фанера ФСФ 1525x1525x10мм 3/4 (CP/C) ЕКО ЛІС (власне виробництво)" at bounding box center [474, 225] width 178 height 8
type input "Фанера ФСФ 1525x1525x12мм 3/4 (CP/C) ЕКО ЛІС (власне виробництво)"
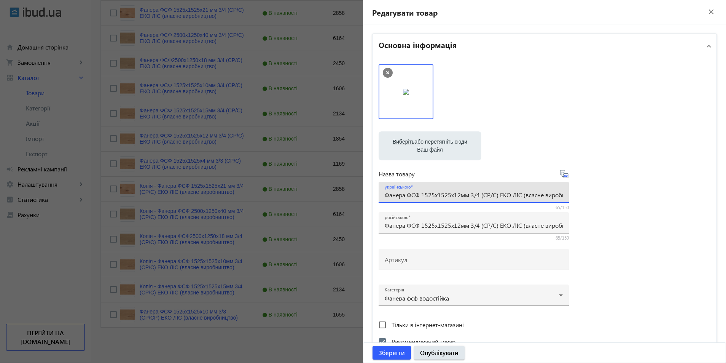
click at [477, 195] on input "Фанера ФСФ 1525x1525x12мм 3/4 (CP/C) ЕКО ЛІС (власне виробництво)" at bounding box center [474, 195] width 178 height 8
type input "Фанера ФСФ 1525x1525x12мм 3/3 (CP/C) ЕКО ЛІС (власне виробництво)"
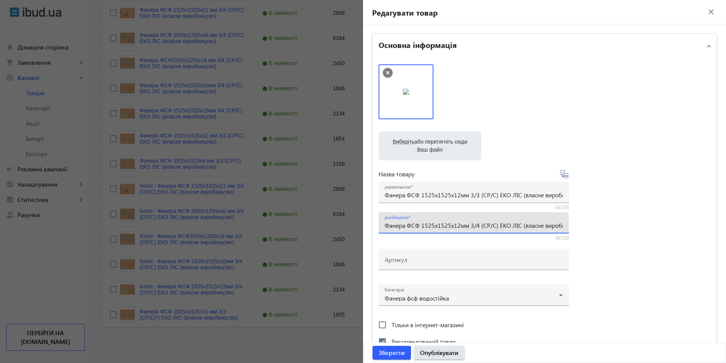
click at [477, 227] on input "Фанера ФСФ 1525x1525x12мм 3/4 (CP/C) ЕКО ЛІС (власне виробництво)" at bounding box center [474, 225] width 178 height 8
click at [495, 225] on input "Фанера ФСФ 1525x1525x12мм 3/3 (CP/C) ЕКО ЛІС (власне виробництво)" at bounding box center [474, 225] width 178 height 8
type input "Фанера ФСФ 1525x1525x12мм 3/3 (CP/CР) ЕКО ЛІС (власне виробництво)"
click at [493, 198] on input "Фанера ФСФ 1525x1525x12мм 3/3 (CP/C) ЕКО ЛІС (власне виробництво)" at bounding box center [474, 195] width 178 height 8
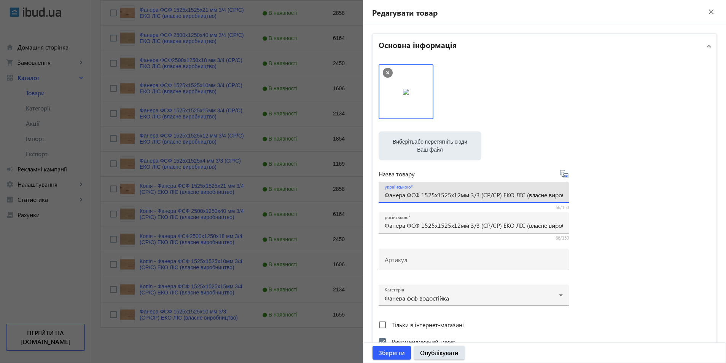
type input "Фанера ФСФ 1525x1525x12мм 3/3 (CP/CР) ЕКО ЛІС (власне виробництво)"
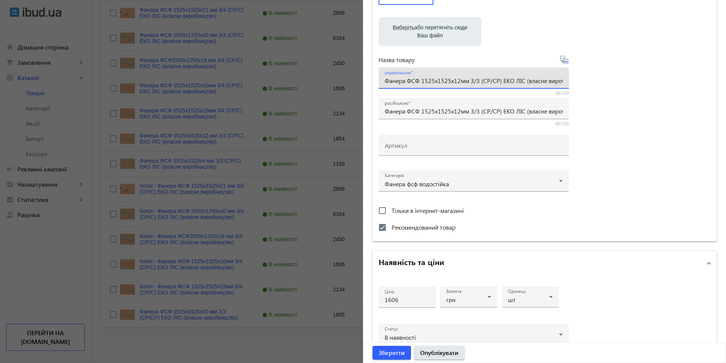
scroll to position [190, 0]
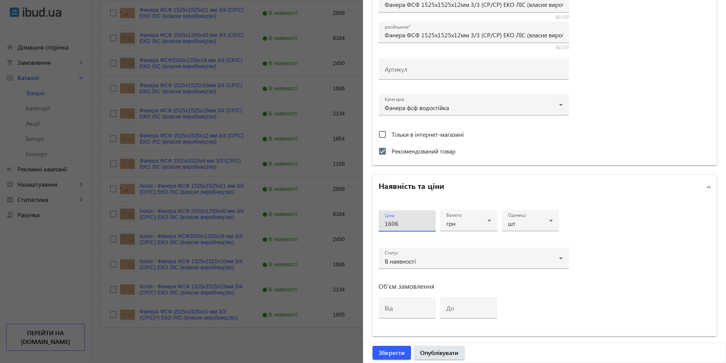
click at [404, 224] on input "1606" at bounding box center [407, 223] width 45 height 8
type input "1913"
click at [388, 351] on span "Зберегти" at bounding box center [392, 352] width 26 height 8
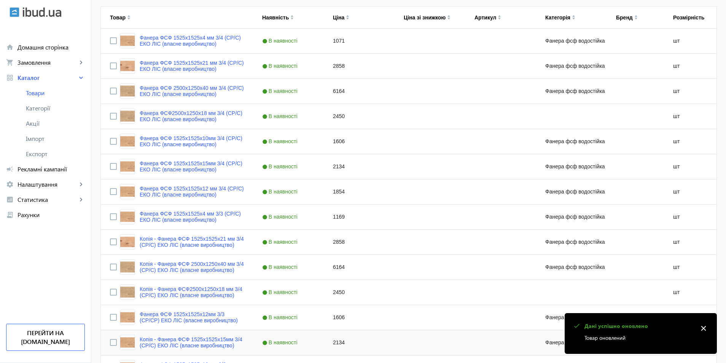
scroll to position [243, 0]
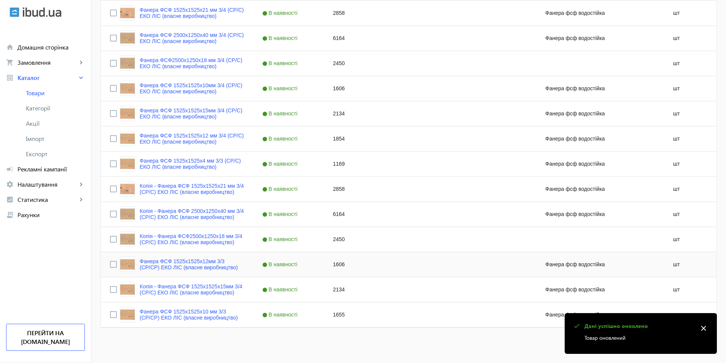
click at [336, 264] on div "1606" at bounding box center [359, 264] width 71 height 25
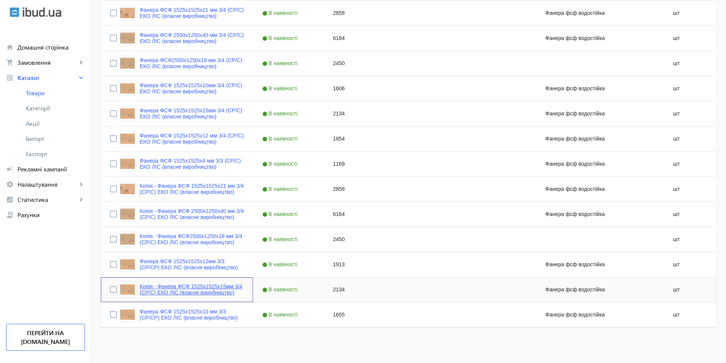
click at [223, 291] on link "Копія - Фанера ФСФ 1525x1525x15мм 3/4 (CP/C) ЕКО ЛІС (власне виробництво)" at bounding box center [192, 289] width 104 height 12
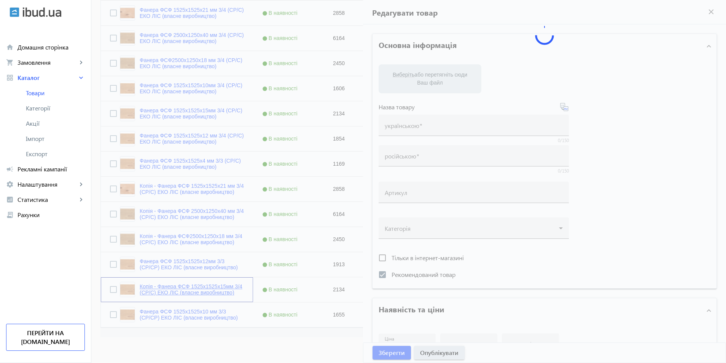
type input "Копія - Фанера ФСФ 1525x1525x15мм 3/4 (CP/C) ЕКО ЛІС (власне виробництво)"
type input "Копия - Фанера ФСФ 1525x1525x15мм 3/4 (CP/C) ЕКО ЛІС (власне виробництво)"
checkbox input "true"
type input "2134"
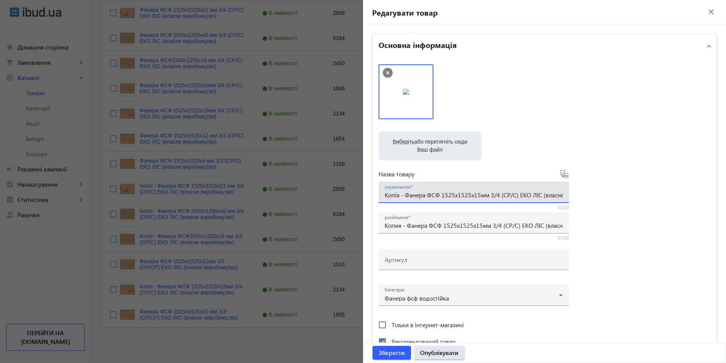
drag, startPoint x: 404, startPoint y: 196, endPoint x: 334, endPoint y: 196, distance: 70.1
click at [334, 196] on mat-sidenav-container "arrow_back Товари 480 /10000 товарів Подовжити Додати товар фсф власне 3/3 sear…" at bounding box center [408, 72] width 635 height 582
type input "Фанера ФСФ 1525x1525x15мм 3/4 (CP/C) ЕКО ЛІС (власне виробництво)"
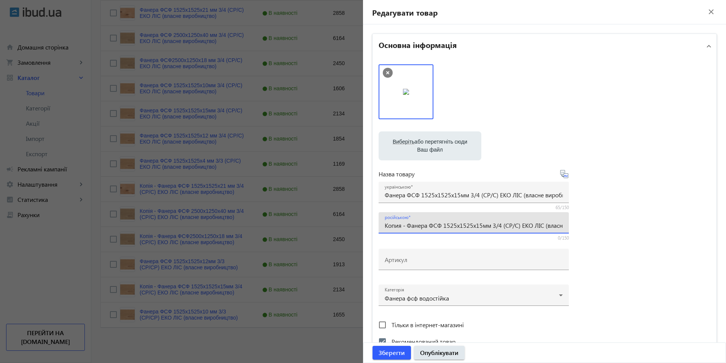
drag, startPoint x: 406, startPoint y: 226, endPoint x: 394, endPoint y: 221, distance: 12.8
click at [364, 224] on div "Основна інформація Виберіть або перетягніть сюди Ваш файл 1713568c00730cd7aa692…" at bounding box center [544, 329] width 363 height 611
type input "Фанера ФСФ 1525x1525x15мм 3/4 (CP/C) ЕКО ЛІС (власне виробництво)"
click at [476, 194] on input "Фанера ФСФ 1525x1525x15мм 3/4 (CP/C) ЕКО ЛІС (власне виробництво)" at bounding box center [474, 195] width 178 height 8
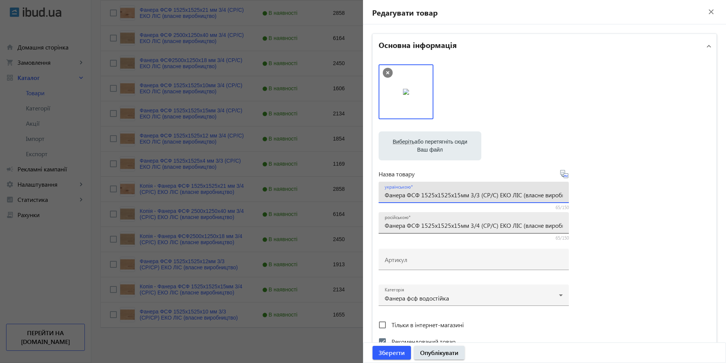
type input "Фанера ФСФ 1525x1525x15мм 3/3 (CP/C) ЕКО ЛІС (власне виробництво)"
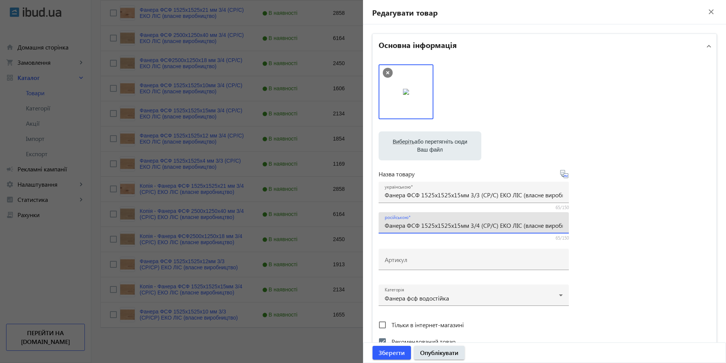
click at [475, 227] on input "Фанера ФСФ 1525x1525x15мм 3/4 (CP/C) ЕКО ЛІС (власне виробництво)" at bounding box center [474, 225] width 178 height 8
click at [492, 226] on input "Фанера ФСФ 1525x1525x15мм 3/3 (CP/C) ЕКО ЛІС (власне виробництво)" at bounding box center [474, 225] width 178 height 8
type input "Фанера ФСФ 1525x1525x15мм 3/3 (CP/CР) ЕКО ЛІС (власне виробництво)"
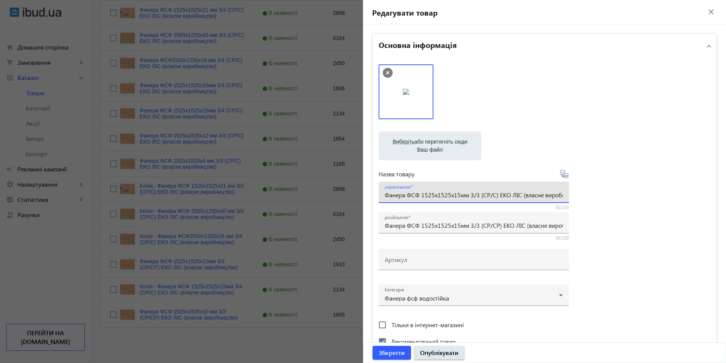
click at [493, 196] on input "Фанера ФСФ 1525x1525x15мм 3/3 (CP/C) ЕКО ЛІС (власне виробництво)" at bounding box center [474, 195] width 178 height 8
type input "Фанера ФСФ 1525x1525x15мм 3/3 (CP/CР) ЕКО ЛІС (власне виробництво)"
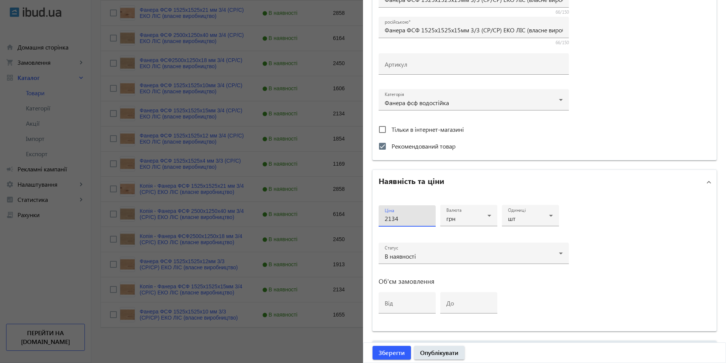
drag, startPoint x: 399, startPoint y: 219, endPoint x: 204, endPoint y: 228, distance: 194.8
click at [348, 218] on mat-sidenav-container "arrow_back Товари 480 /10000 товарів Подовжити Додати товар фсф власне 3/3 sear…" at bounding box center [408, 72] width 635 height 582
type input "2238"
click at [379, 357] on span "submit" at bounding box center [392, 352] width 38 height 18
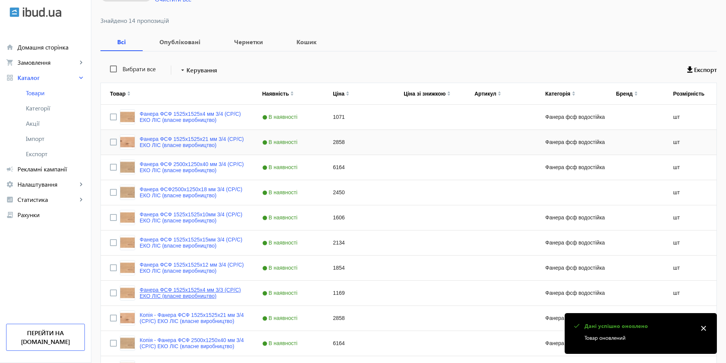
scroll to position [243, 0]
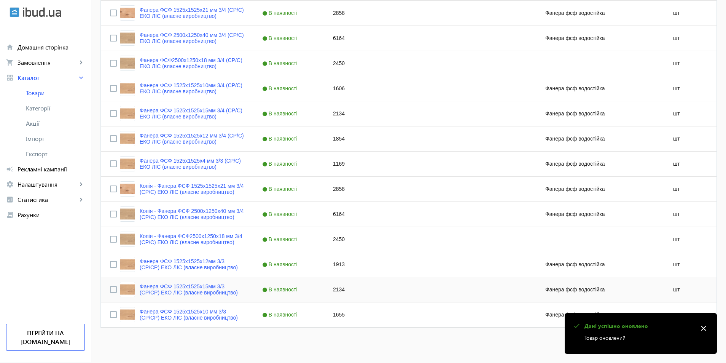
click at [331, 291] on div "2134" at bounding box center [359, 289] width 71 height 25
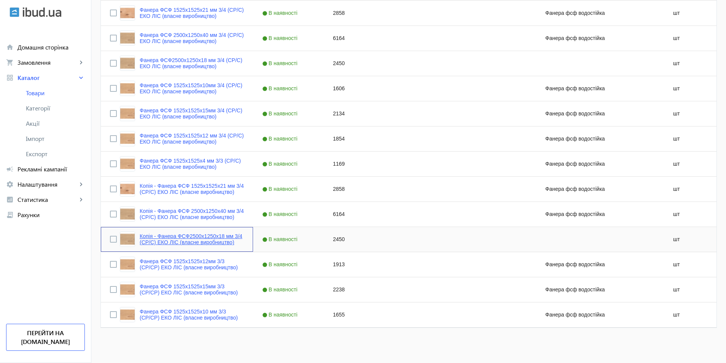
click at [195, 238] on link "Копія - Фанера ФСФ2500x1250x18 мм 3/4 (CР/C) ЕКО ЛІС (власне виробництво)" at bounding box center [192, 239] width 104 height 12
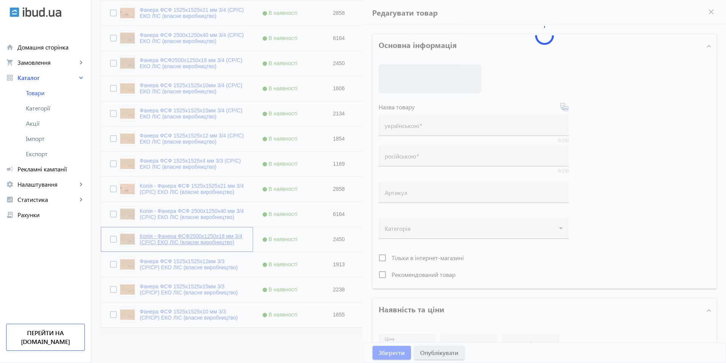
type input "Копія - Фанера ФСФ2500x1250x18 мм 3/4 (CР/C) ЕКО ЛІС (власне виробництво)"
type input "Копия - Фанера ФСФ 2500x1250x18 мм 3/4 (CР/C) ЕКО ЛІС (власне виробництво)"
type input "2450"
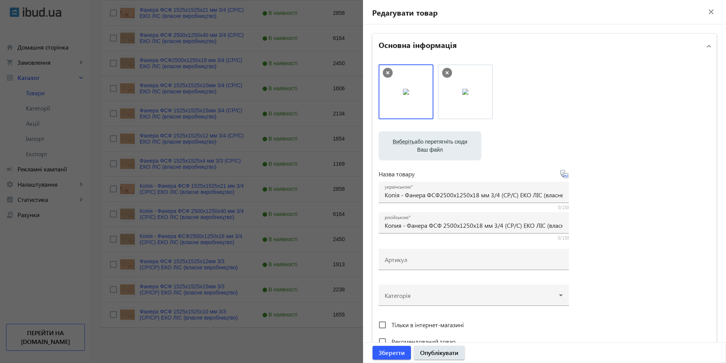
click at [444, 71] on icon at bounding box center [447, 73] width 10 height 10
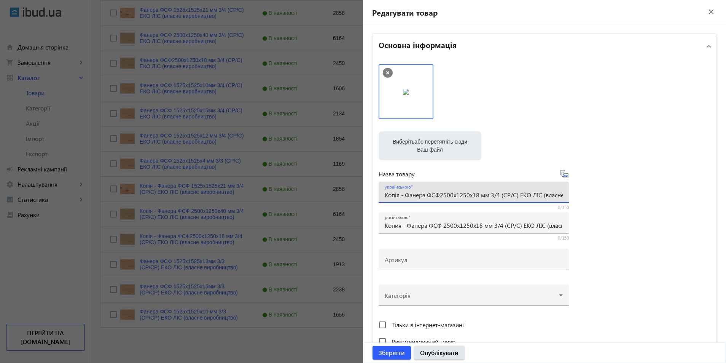
drag, startPoint x: 403, startPoint y: 195, endPoint x: 343, endPoint y: 195, distance: 60.2
click at [341, 195] on mat-sidenav-container "arrow_back Товари 480 /10000 товарів Подовжити Додати товар фсф власне 3/3 sear…" at bounding box center [408, 72] width 635 height 582
type input "Фанера ФСФ2500x1250x18 мм 3/4 (CР/C) ЕКО ЛІС (власне виробництво)"
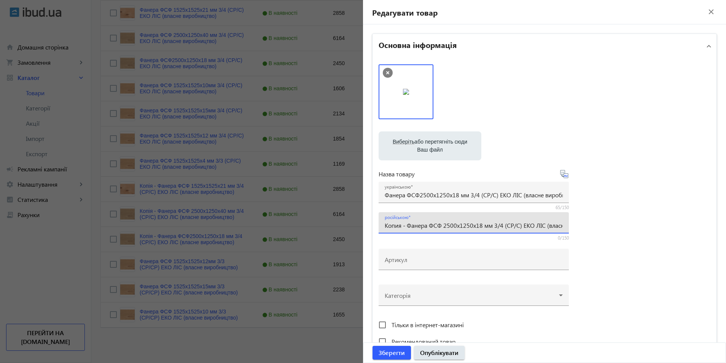
drag, startPoint x: 405, startPoint y: 226, endPoint x: 384, endPoint y: 225, distance: 21.0
click at [385, 225] on input "Копия - Фанера ФСФ 2500x1250x18 мм 3/4 (CР/C) ЕКО ЛІС (власне виробництво)" at bounding box center [474, 225] width 178 height 8
type input "Фанера ФСФ 2500x1250x18 мм 3/4 (CР/C) ЕКО ЛІС (власне виробництво)"
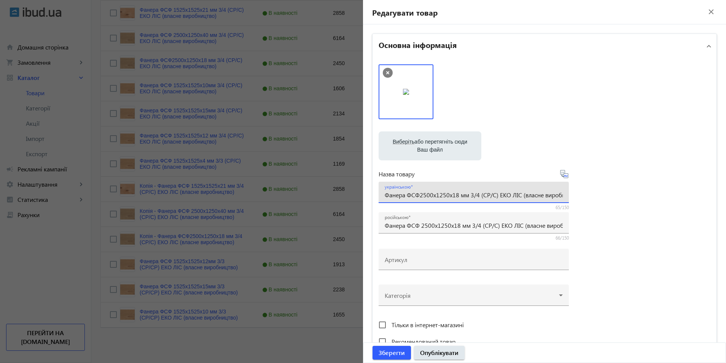
click at [477, 195] on input "Фанера ФСФ2500x1250x18 мм 3/4 (CР/C) ЕКО ЛІС (власне виробництво)" at bounding box center [474, 195] width 178 height 8
type input "Фанера ФСФ2500x1250x18 мм 3/3 (CР/C) ЕКО ЛІС (власне виробництво)"
click at [477, 225] on input "Фанера ФСФ 2500x1250x18 мм 3/4 (CР/C) ЕКО ЛІС (власне виробництво)" at bounding box center [474, 225] width 178 height 8
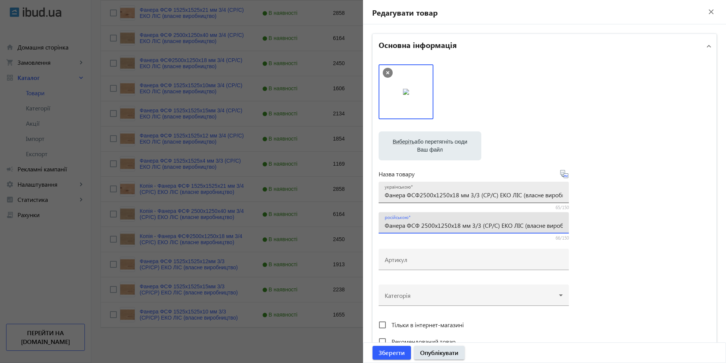
type input "Фанера ФСФ 2500x1250x18 мм 3/3 (CР/C) ЕКО ЛІС (власне виробництво)"
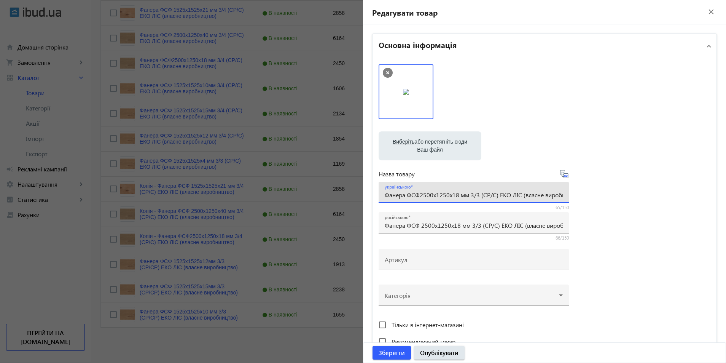
click at [494, 193] on input "Фанера ФСФ2500x1250x18 мм 3/3 (CР/C) ЕКО ЛІС (власне виробництво)" at bounding box center [474, 195] width 178 height 8
type input "Фанера ФСФ2500x1250x18 мм 3/3 (CР/CР) ЕКО ЛІС (власне виробництво)"
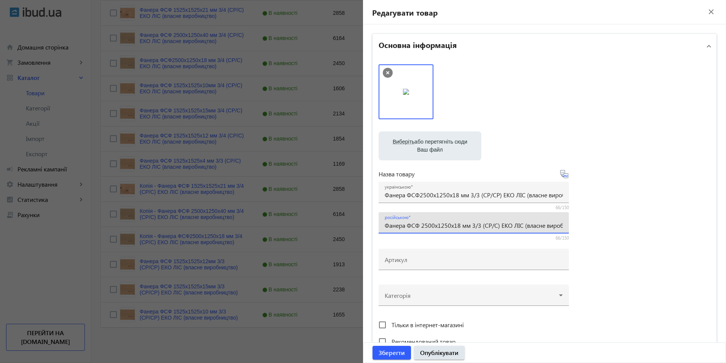
click at [495, 227] on input "Фанера ФСФ 2500x1250x18 мм 3/3 (CР/C) ЕКО ЛІС (власне виробництво)" at bounding box center [474, 225] width 178 height 8
type input "Фанера ФСФ 2500x1250x18 мм 3/3 (CР/CР) ЕКО ЛІС (власне виробництво)"
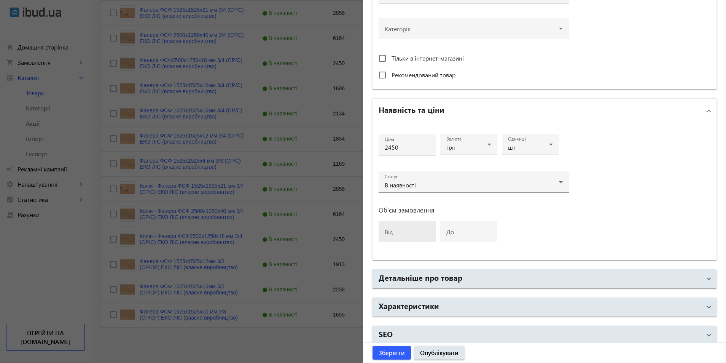
scroll to position [273, 0]
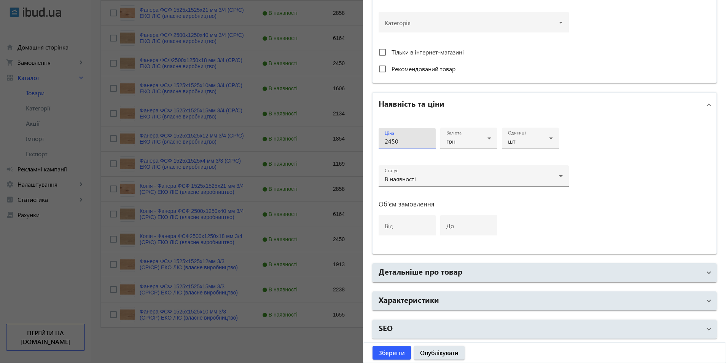
drag, startPoint x: 406, startPoint y: 144, endPoint x: 335, endPoint y: 145, distance: 71.2
click at [335, 145] on mat-sidenav-container "arrow_back Товари 480 /10000 товарів Подовжити Додати товар фсф власне 3/3 sear…" at bounding box center [408, 72] width 635 height 582
type input "2575"
click at [385, 350] on span "Зберегти" at bounding box center [392, 352] width 26 height 8
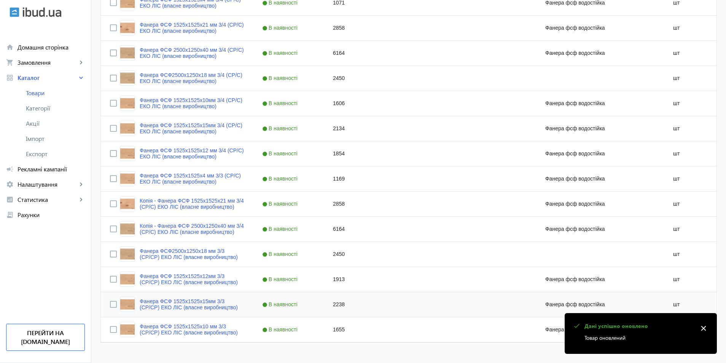
scroll to position [243, 0]
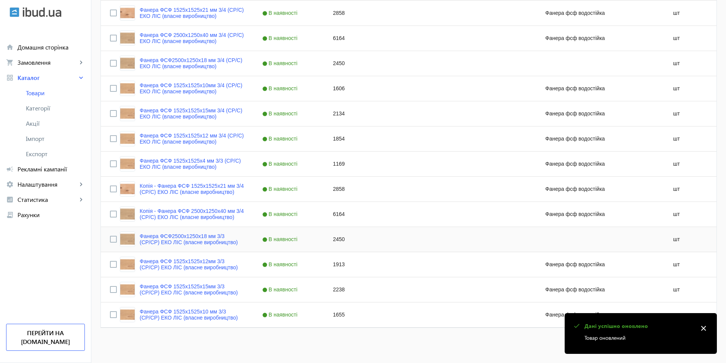
click at [334, 239] on div "2450" at bounding box center [359, 239] width 71 height 25
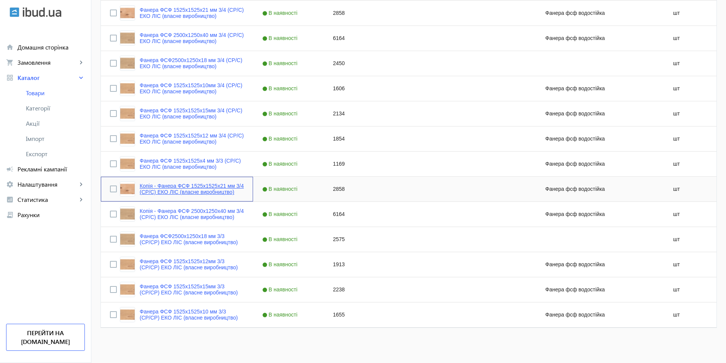
click at [217, 192] on link "Копія - Фанера ФСФ 1525x1525x21 мм 3/4 (CР/C) ЕКО ЛІС (власне виробництво)" at bounding box center [192, 189] width 104 height 12
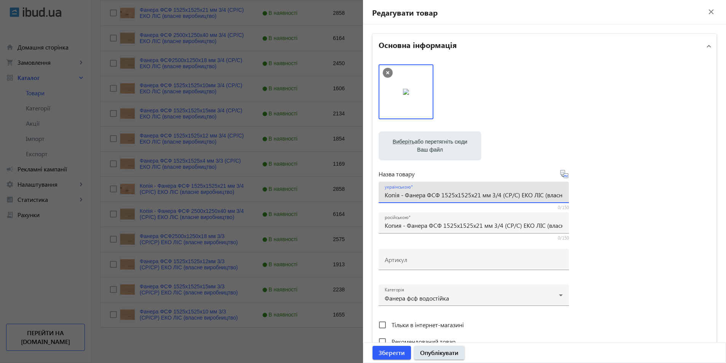
drag, startPoint x: 403, startPoint y: 196, endPoint x: 341, endPoint y: 191, distance: 62.2
click at [341, 191] on mat-sidenav-container "arrow_back Товари 480 /10000 товарів Подовжити Додати товар фсф власне 3/3 sear…" at bounding box center [408, 72] width 635 height 582
type input "Фанера ФСФ 1525x1525x21 мм 3/4 (CР/C) ЕКО ЛІС (власне виробництво)"
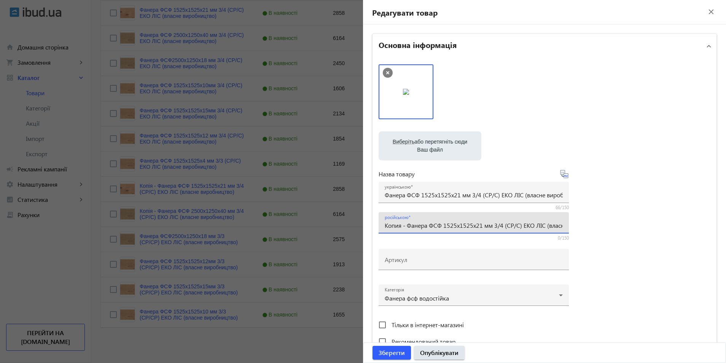
drag, startPoint x: 406, startPoint y: 227, endPoint x: 374, endPoint y: 227, distance: 32.0
click at [374, 227] on div "Виберіть або перетягніть сюди Ваш файл 1713568c00730468c08014878844581-41e5304c…" at bounding box center [545, 206] width 344 height 297
click at [409, 94] on img at bounding box center [406, 92] width 6 height 6
type input "Фанера ФСФ 1525x1525x21 мм 3/4 (CР/C) ЕКО ЛІС (власне виробництво)"
click at [422, 142] on label "Виберіть або перетягніть сюди Ваш файл" at bounding box center [430, 145] width 91 height 21
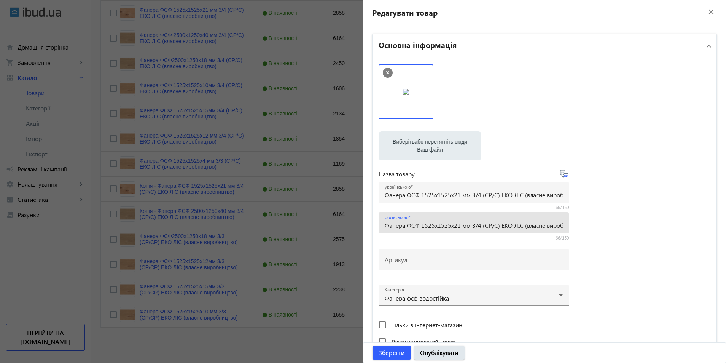
click at [422, 142] on input "Виберіть або перетягніть сюди Ваш файл" at bounding box center [430, 146] width 91 height 9
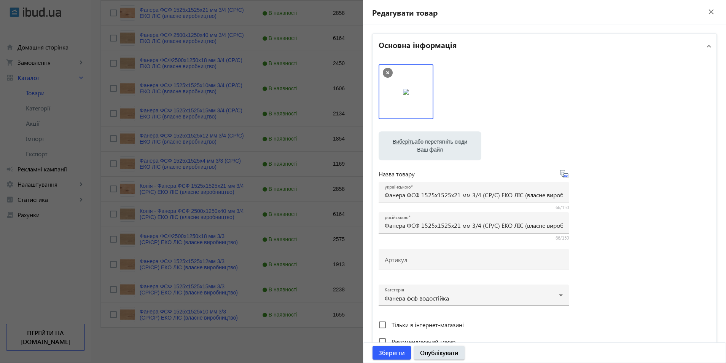
type input "C:\fakepath\Одек СР_page-0001.jpg"
click at [383, 72] on icon at bounding box center [388, 73] width 10 height 10
click at [494, 198] on input "Фанера ФСФ 1525x1525x21 мм 3/4 (CР/C) ЕКО ЛІС (власне виробництво)" at bounding box center [474, 195] width 178 height 8
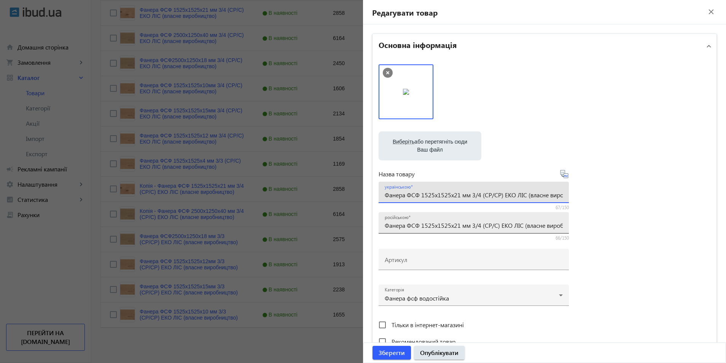
type input "Фанера ФСФ 1525x1525x21 мм 3/4 (CР/CР) ЕКО ЛІС (власне виробництво)"
click at [495, 226] on input "Фанера ФСФ 1525x1525x21 мм 3/4 (CР/C) ЕКО ЛІС (власне виробництво)" at bounding box center [474, 225] width 178 height 8
type input "Фанера ФСФ 1525x1525x21 мм 3/4 (CР/CР) ЕКО ЛІС (власне виробництво)"
click at [477, 196] on input "Фанера ФСФ 1525x1525x21 мм 3/4 (CР/CР) ЕКО ЛІС (власне виробництво)" at bounding box center [474, 195] width 178 height 8
type input "Фанера ФСФ 1525x1525x21 мм 3/3 (CР/CР) ЕКО ЛІС (власне виробництво)"
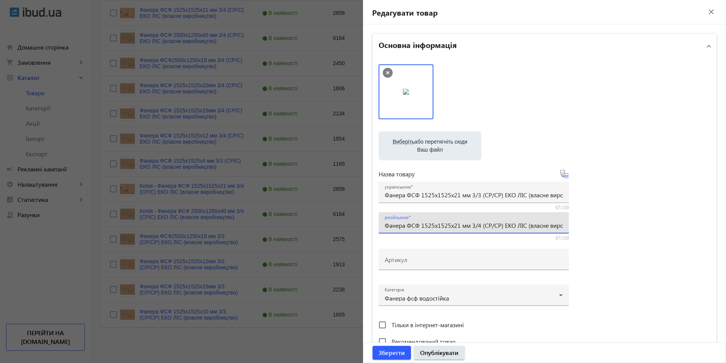
click at [477, 226] on input "Фанера ФСФ 1525x1525x21 мм 3/4 (CР/CР) ЕКО ЛІС (власне виробництво)" at bounding box center [474, 225] width 178 height 8
type input "Фанера ФСФ 1525x1525x21 мм 3/3 (CР/CР) ЕКО ЛІС (власне виробництво)"
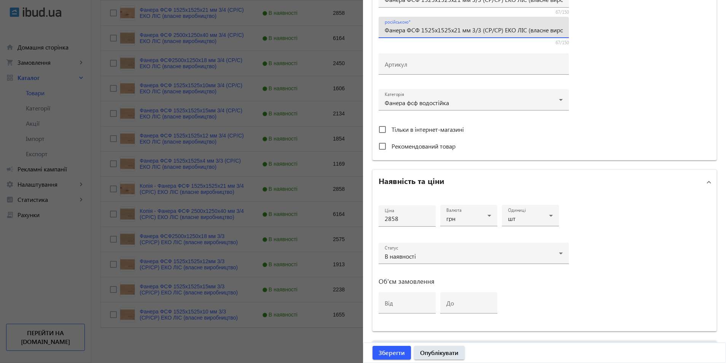
scroll to position [273, 0]
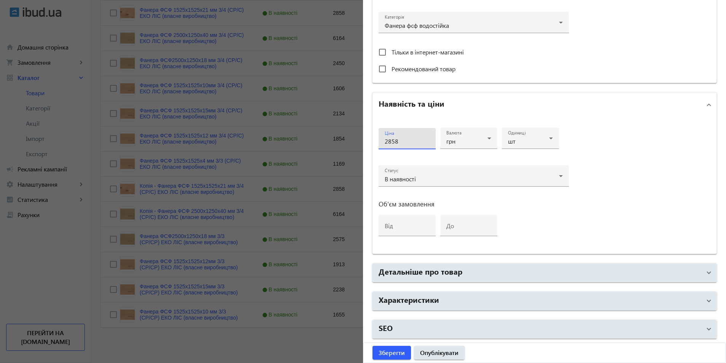
drag, startPoint x: 404, startPoint y: 144, endPoint x: 267, endPoint y: 152, distance: 136.5
click at [323, 147] on mat-sidenav-container "arrow_back Товари 480 /10000 товарів Подовжити Додати товар фсф власне 3/3 sear…" at bounding box center [408, 72] width 635 height 582
type input "3004"
click at [385, 350] on span "Зберегти" at bounding box center [392, 352] width 26 height 8
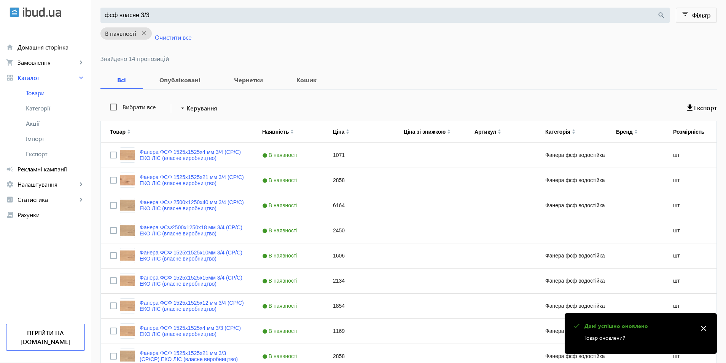
scroll to position [243, 0]
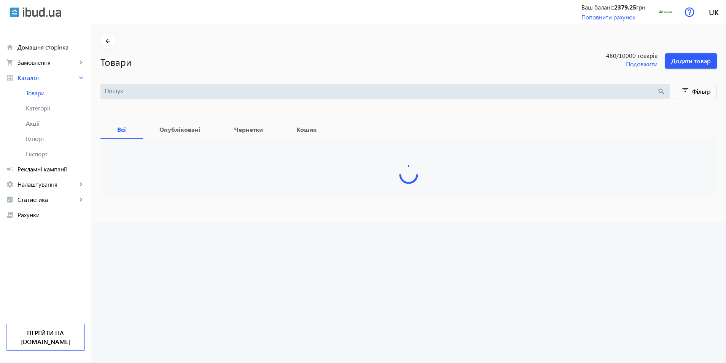
type input "фсф власне 3/3"
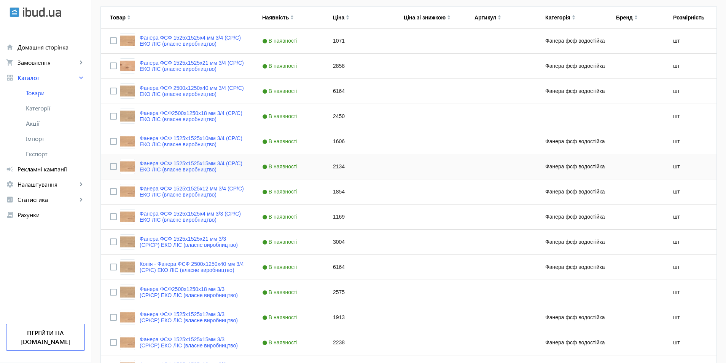
scroll to position [243, 0]
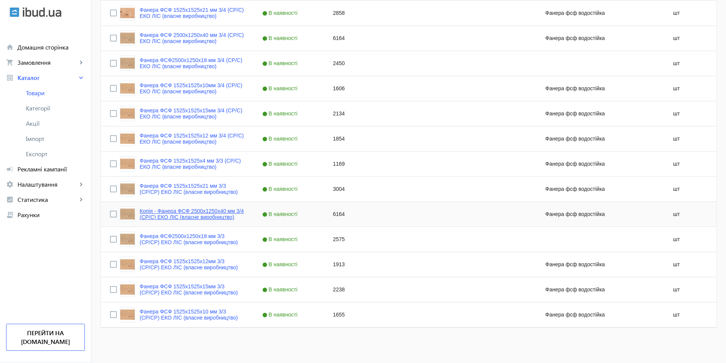
click at [206, 211] on link "Копія - Фанера ФСФ 2500x1250x40 мм 3/4 (CР/C) ЕКО ЛІС (власне виробництво)" at bounding box center [192, 214] width 104 height 12
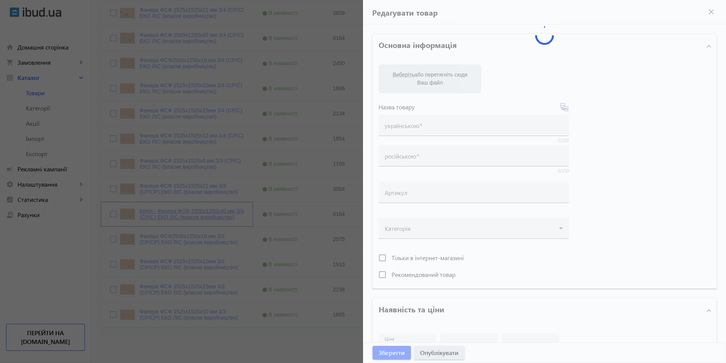
type input "Копія - Фанера ФСФ 2500x1250x40 мм 3/4 (CР/C) ЕКО ЛІС (власне виробництво)"
type input "Копия - Фанера ФСФ 2500x1250x40 мм 3/4 (CР/C) ЕКО ЛІС (власне виробництво)"
type input "6164"
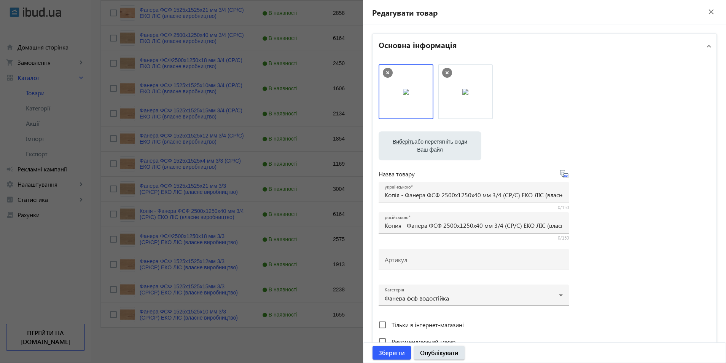
click at [444, 70] on icon at bounding box center [447, 73] width 10 height 10
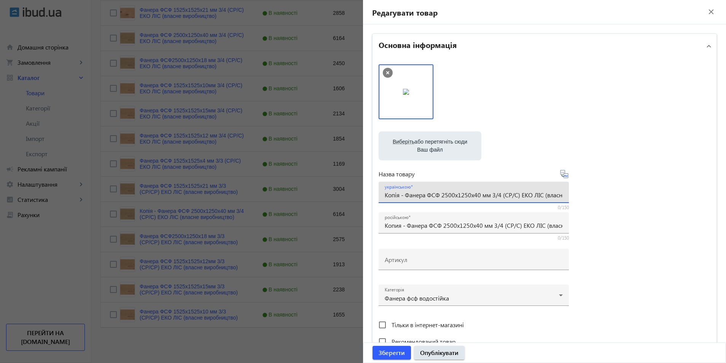
drag, startPoint x: 403, startPoint y: 196, endPoint x: 363, endPoint y: 193, distance: 40.0
click at [363, 193] on div "Основна інформація Виберіть або перетягніть сюди Ваш файл 2032268c0073060626094…" at bounding box center [544, 329] width 363 height 611
type input "Фанера ФСФ 2500x1250x40 мм 3/4 (CР/C) ЕКО ЛІС (власне виробництво)"
drag, startPoint x: 405, startPoint y: 226, endPoint x: 350, endPoint y: 225, distance: 54.8
click at [350, 225] on mat-sidenav-container "arrow_back Товари 480 /10000 товарів Подовжити Додати товар фсф власне 3/3 sear…" at bounding box center [408, 72] width 635 height 582
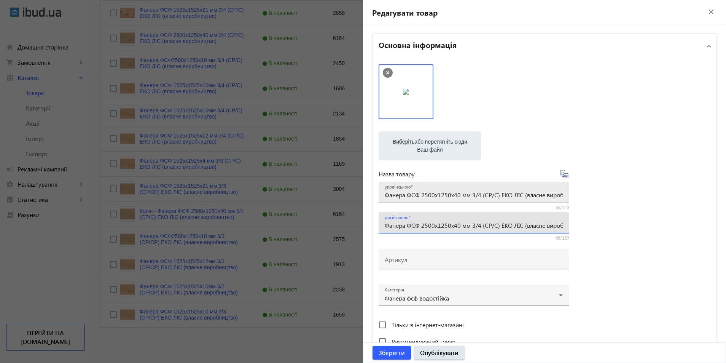
type input "Фанера ФСФ 2500x1250x40 мм 3/4 (CР/C) ЕКО ЛІС (власне виробництво)"
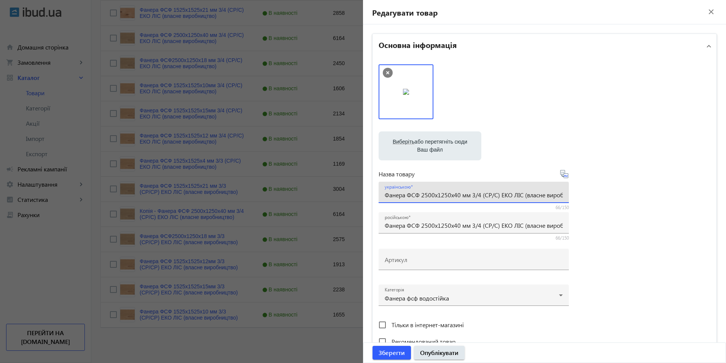
click at [477, 195] on input "Фанера ФСФ 2500x1250x40 мм 3/4 (CР/C) ЕКО ЛІС (власне виробництво)" at bounding box center [474, 195] width 178 height 8
type input "Фанера ФСФ 2500x1250x40 мм 3/3 (CР/C) ЕКО ЛІС (власне виробництво)"
click at [476, 226] on input "Фанера ФСФ 2500x1250x40 мм 3/4 (CР/C) ЕКО ЛІС (власне виробництво)" at bounding box center [474, 225] width 178 height 8
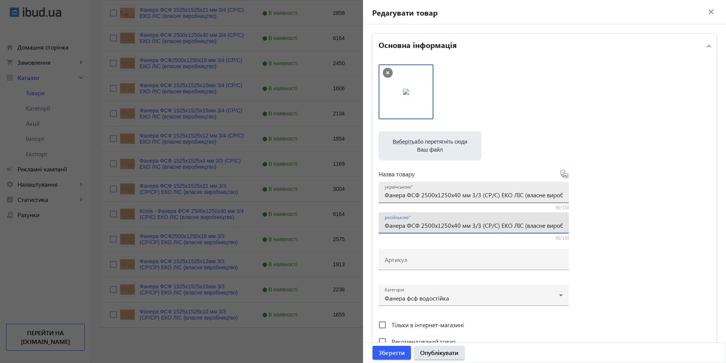
type input "Фанера ФСФ 2500x1250x40 мм 3/3 (CР/C) ЕКО ЛІС (власне виробництво)"
click at [494, 198] on input "Фанера ФСФ 2500x1250x40 мм 3/3 (CР/C) ЕКО ЛІС (власне виробництво)" at bounding box center [474, 195] width 178 height 8
type input "Фанера ФСФ 2500x1250x40 мм 3/3 (CР/CР) ЕКО ЛІС (власне виробництво)"
click at [495, 225] on input "Фанера ФСФ 2500x1250x40 мм 3/3 (CР/C) ЕКО ЛІС (власне виробництво)" at bounding box center [474, 225] width 178 height 8
type input "Фанера ФСФ 2500x1250x40 мм 3/3 (CР/CР) ЕКО ЛІС (власне виробництво)"
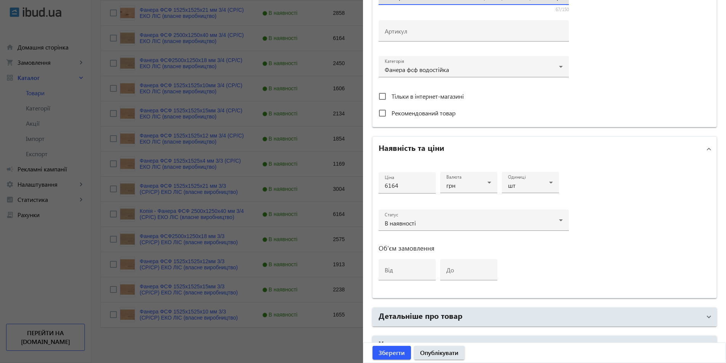
scroll to position [273, 0]
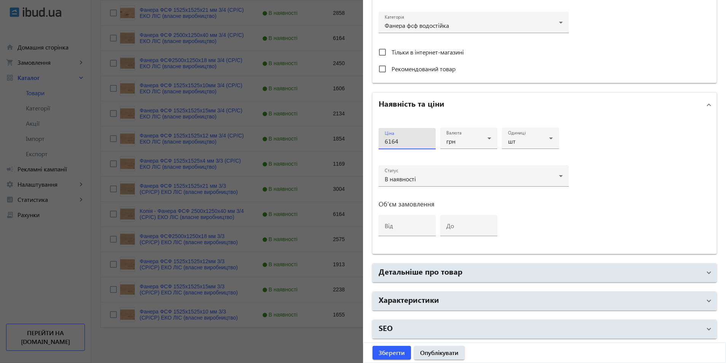
drag, startPoint x: 396, startPoint y: 141, endPoint x: 324, endPoint y: 146, distance: 72.1
click at [324, 146] on mat-sidenav-container "arrow_back Товари 480 /10000 товарів Подовжити Додати товар фсф власне 3/3 sear…" at bounding box center [408, 72] width 635 height 582
type input "6704"
click at [390, 349] on span "Зберегти" at bounding box center [392, 352] width 26 height 8
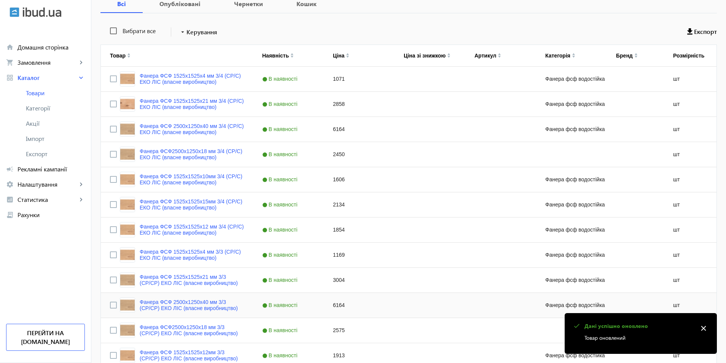
scroll to position [243, 0]
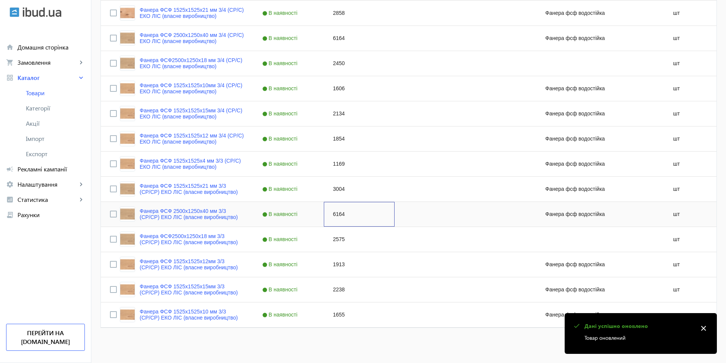
click at [336, 217] on div "6164" at bounding box center [359, 214] width 71 height 25
click at [335, 237] on div "2575" at bounding box center [359, 239] width 71 height 25
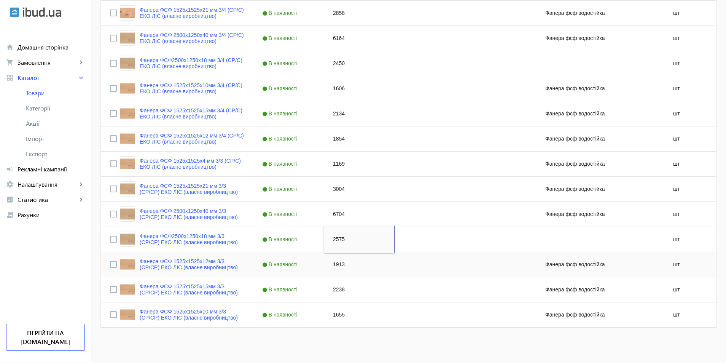
click at [332, 263] on div "1913" at bounding box center [359, 264] width 71 height 25
click at [335, 289] on div "2238" at bounding box center [359, 289] width 71 height 25
click at [338, 315] on div "1655" at bounding box center [359, 314] width 71 height 25
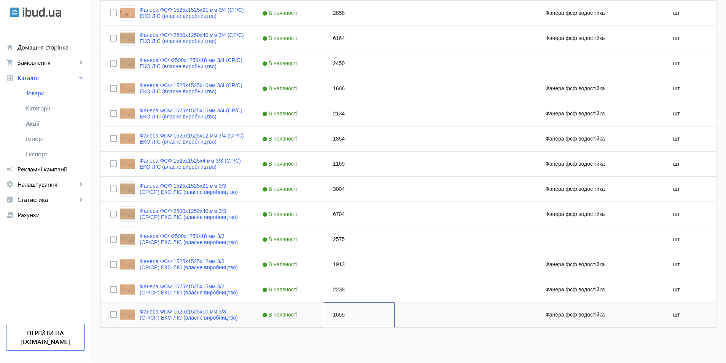
click at [338, 315] on div "1655" at bounding box center [359, 314] width 71 height 25
click at [332, 194] on div "3004" at bounding box center [359, 189] width 71 height 25
click at [337, 165] on div "1169" at bounding box center [359, 164] width 71 height 25
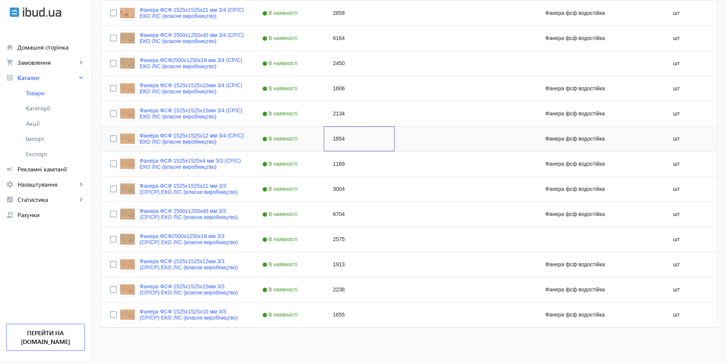
click at [336, 144] on div "1854" at bounding box center [359, 138] width 71 height 25
click at [335, 117] on div "2134" at bounding box center [359, 113] width 71 height 25
click at [110, 213] on input "Press Space to toggle row selection (unchecked)" at bounding box center [113, 214] width 7 height 7
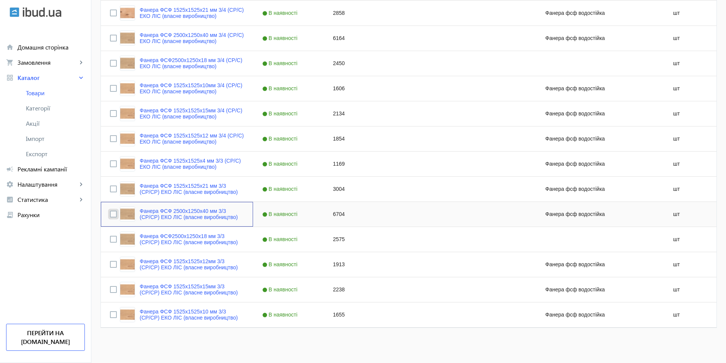
checkbox input "true"
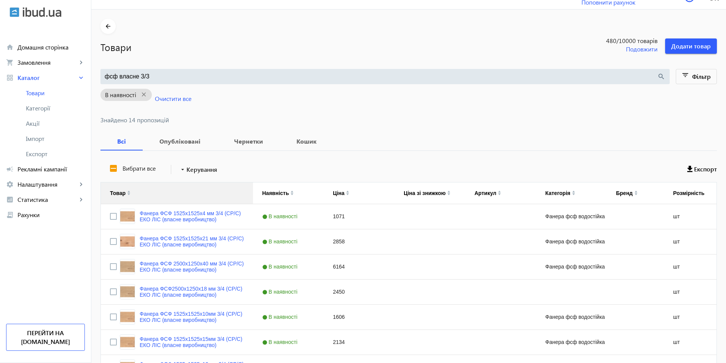
scroll to position [0, 0]
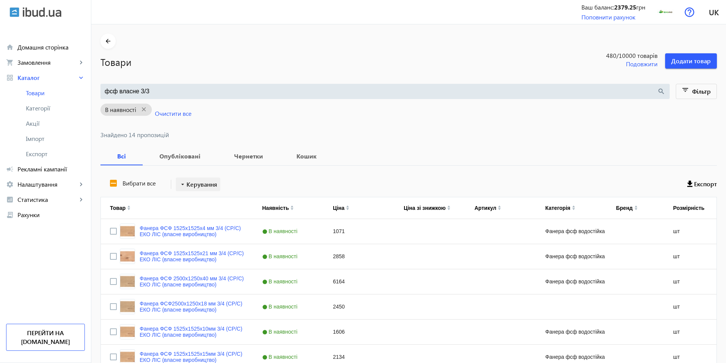
click at [201, 181] on span "Керування" at bounding box center [202, 184] width 31 height 9
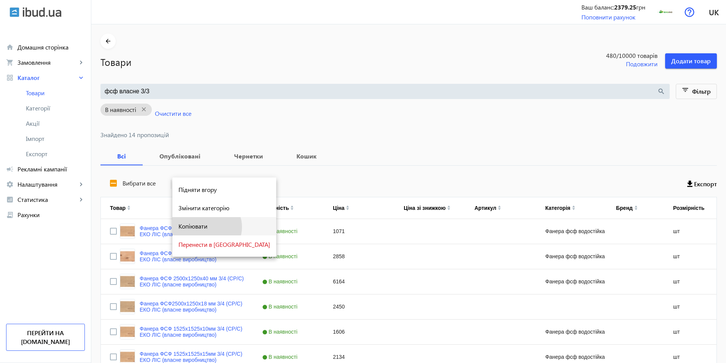
click at [206, 227] on span "Копіювати" at bounding box center [225, 226] width 92 height 6
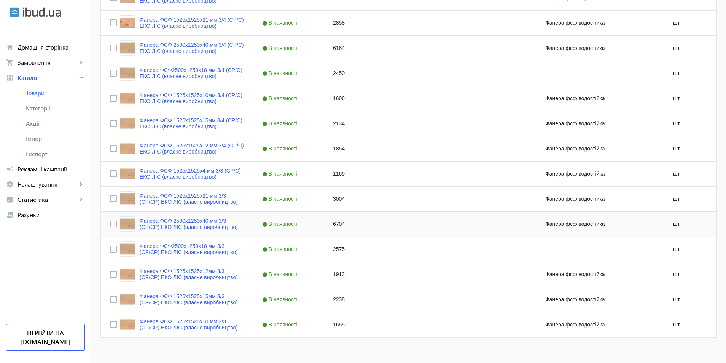
scroll to position [243, 0]
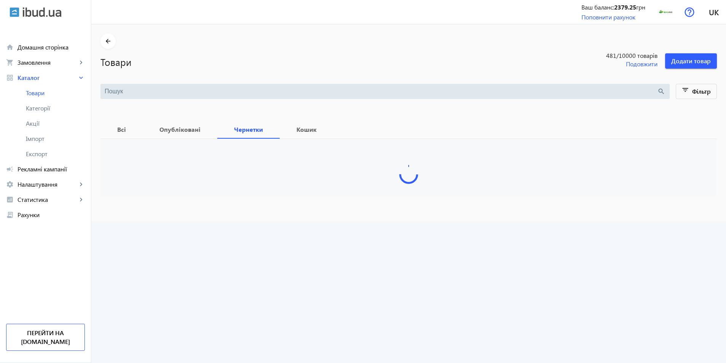
type input "фсф власне 3/3"
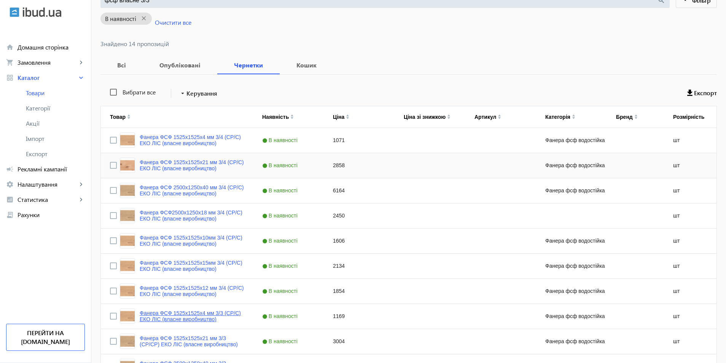
scroll to position [243, 0]
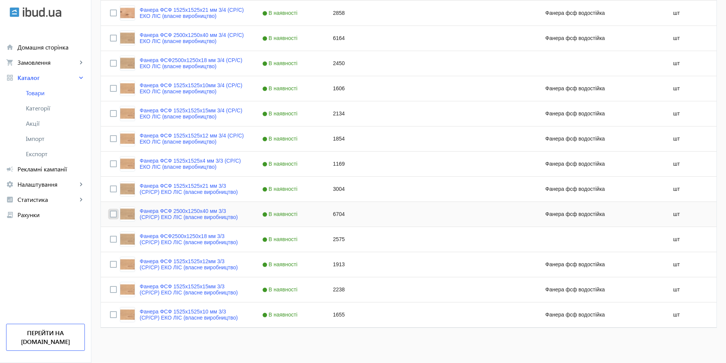
click at [110, 212] on input "Press Space to toggle row selection (unchecked)" at bounding box center [113, 214] width 7 height 7
checkbox input "true"
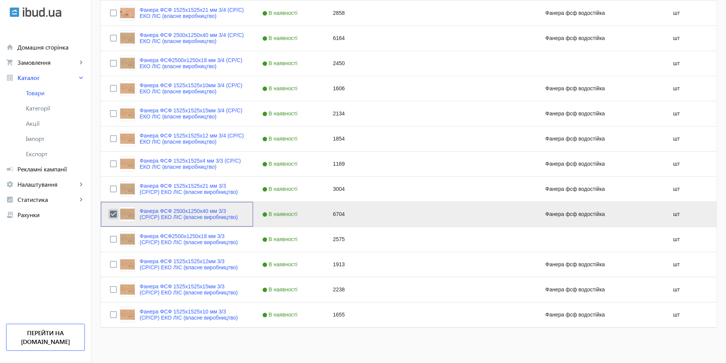
scroll to position [0, 0]
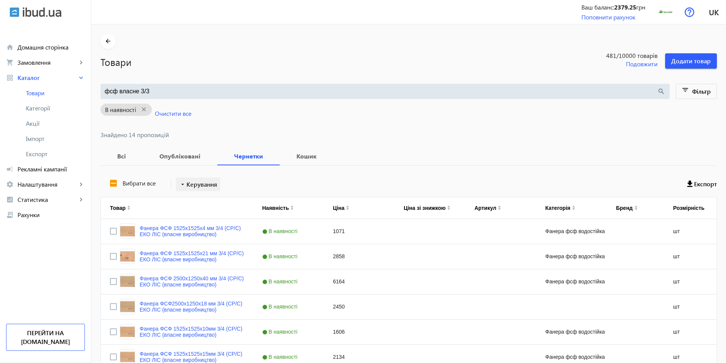
click at [193, 184] on span "Керування" at bounding box center [202, 184] width 31 height 9
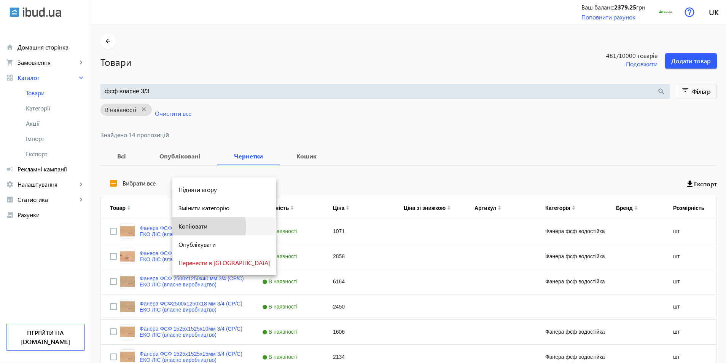
click at [209, 227] on span "Копіювати" at bounding box center [225, 226] width 92 height 6
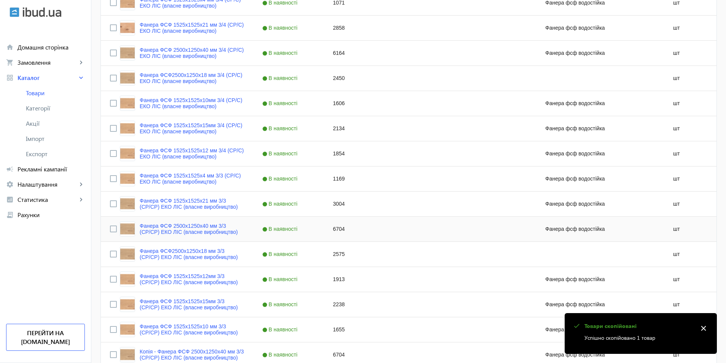
scroll to position [267, 0]
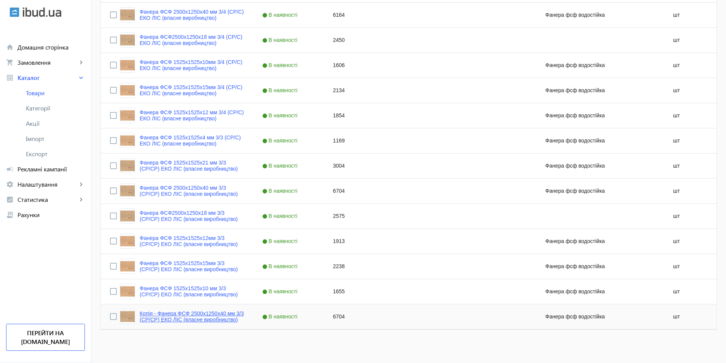
click at [196, 312] on link "Копія - Фанера ФСФ 2500x1250x40 мм 3/3 (CР/CР) ЕКО ЛІС (власне виробництво)" at bounding box center [192, 316] width 104 height 12
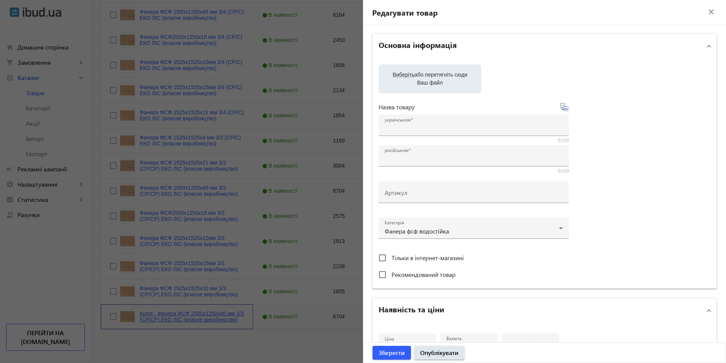
type input "Копія - Фанера ФСФ 2500x1250x40 мм 3/3 (CР/CР) ЕКО ЛІС (власне виробництво)"
type input "Копия - Фанера ФСФ 2500x1250x40 мм 3/3 (CР/CР) ЕКО ЛІС (власне виробництво)"
type input "6704"
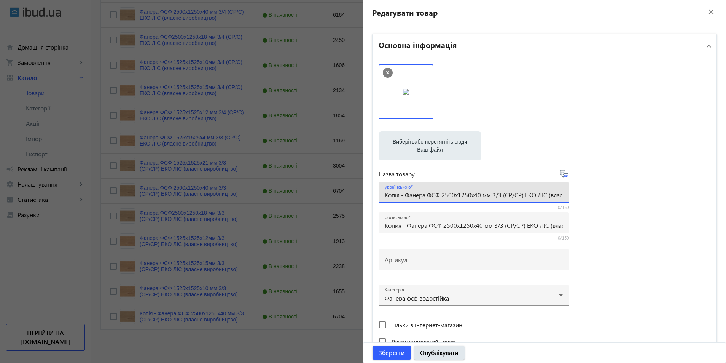
drag, startPoint x: 403, startPoint y: 195, endPoint x: 346, endPoint y: 196, distance: 57.1
click at [353, 192] on mat-sidenav-container "arrow_back Товари 482 /10000 товарів Подовжити Додати товар фсф власне 3/3 sear…" at bounding box center [408, 61] width 635 height 607
type input "Фанера ФСФ 2500x1250x40 мм 3/3 (CР/CР) ЕКО ЛІС (власне виробництво)"
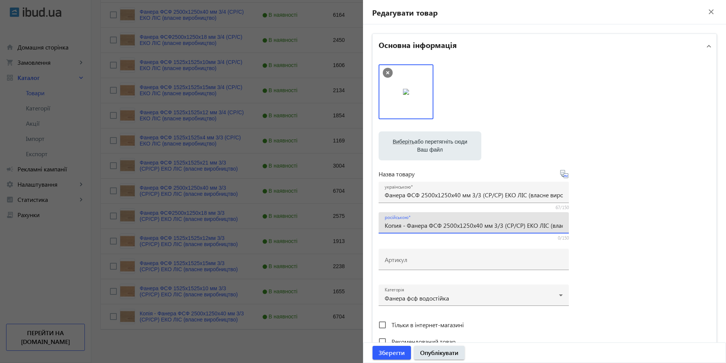
drag, startPoint x: 406, startPoint y: 225, endPoint x: 368, endPoint y: 227, distance: 37.3
click at [375, 227] on div "Виберіть або перетягніть сюди Ваш файл 2635068c009953976f9584203885370-791f97e1…" at bounding box center [545, 206] width 344 height 297
type input "Фанера ФСФ 2500x1250x40 мм 3/3 (CР/CР) ЕКО ЛІС (власне виробництво)"
click at [457, 195] on input "Фанера ФСФ 2500x1250x40 мм 3/3 (CР/CР) ЕКО ЛІС (власне виробництво)" at bounding box center [474, 195] width 178 height 8
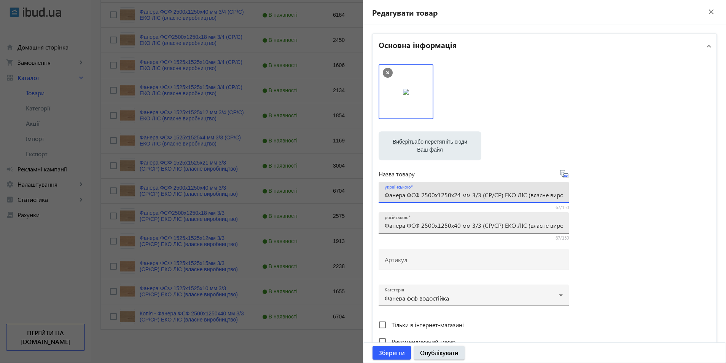
type input "Фанера ФСФ 2500x1250x24 мм 3/3 (CР/CР) ЕКО ЛІС (власне виробництво)"
click at [456, 225] on input "Фанера ФСФ 2500x1250x40 мм 3/3 (CР/CР) ЕКО ЛІС (власне виробництво)" at bounding box center [474, 225] width 178 height 8
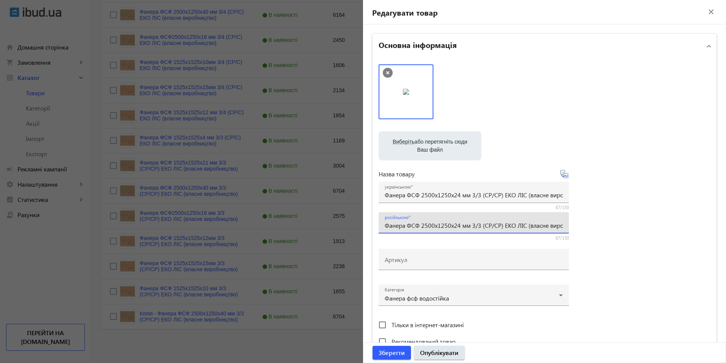
type input "Фанера ФСФ 2500x1250x24 мм 3/3 (CР/CР) ЕКО ЛІС (власне виробництво)"
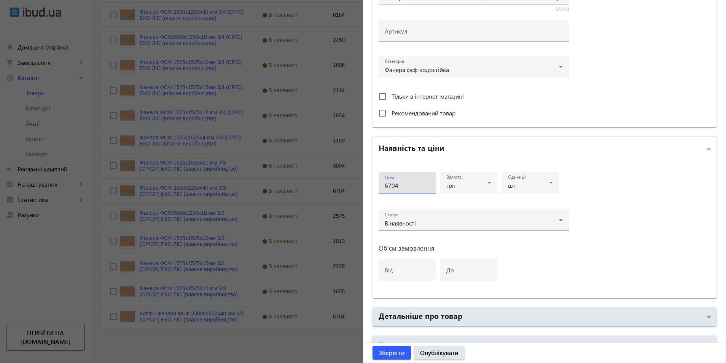
drag, startPoint x: 399, startPoint y: 186, endPoint x: 365, endPoint y: 185, distance: 34.7
click at [365, 185] on div "Основна інформація Виберіть або перетягніть сюди Ваш файл 2635068c009953976f958…" at bounding box center [544, 101] width 363 height 611
type input "3532"
click at [383, 352] on span "Зберегти" at bounding box center [392, 352] width 26 height 8
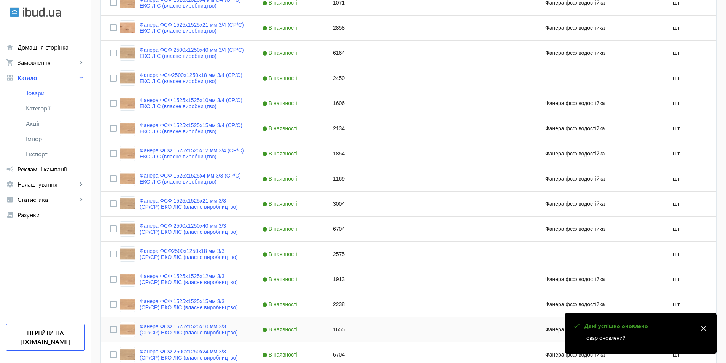
scroll to position [268, 0]
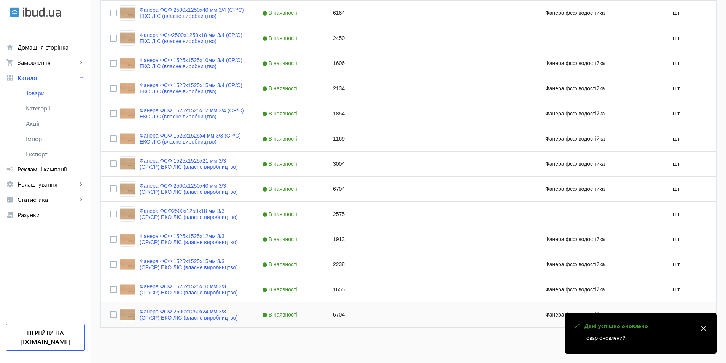
click at [331, 315] on div "6704" at bounding box center [359, 314] width 71 height 25
